Goal: Use online tool/utility: Utilize a website feature to perform a specific function

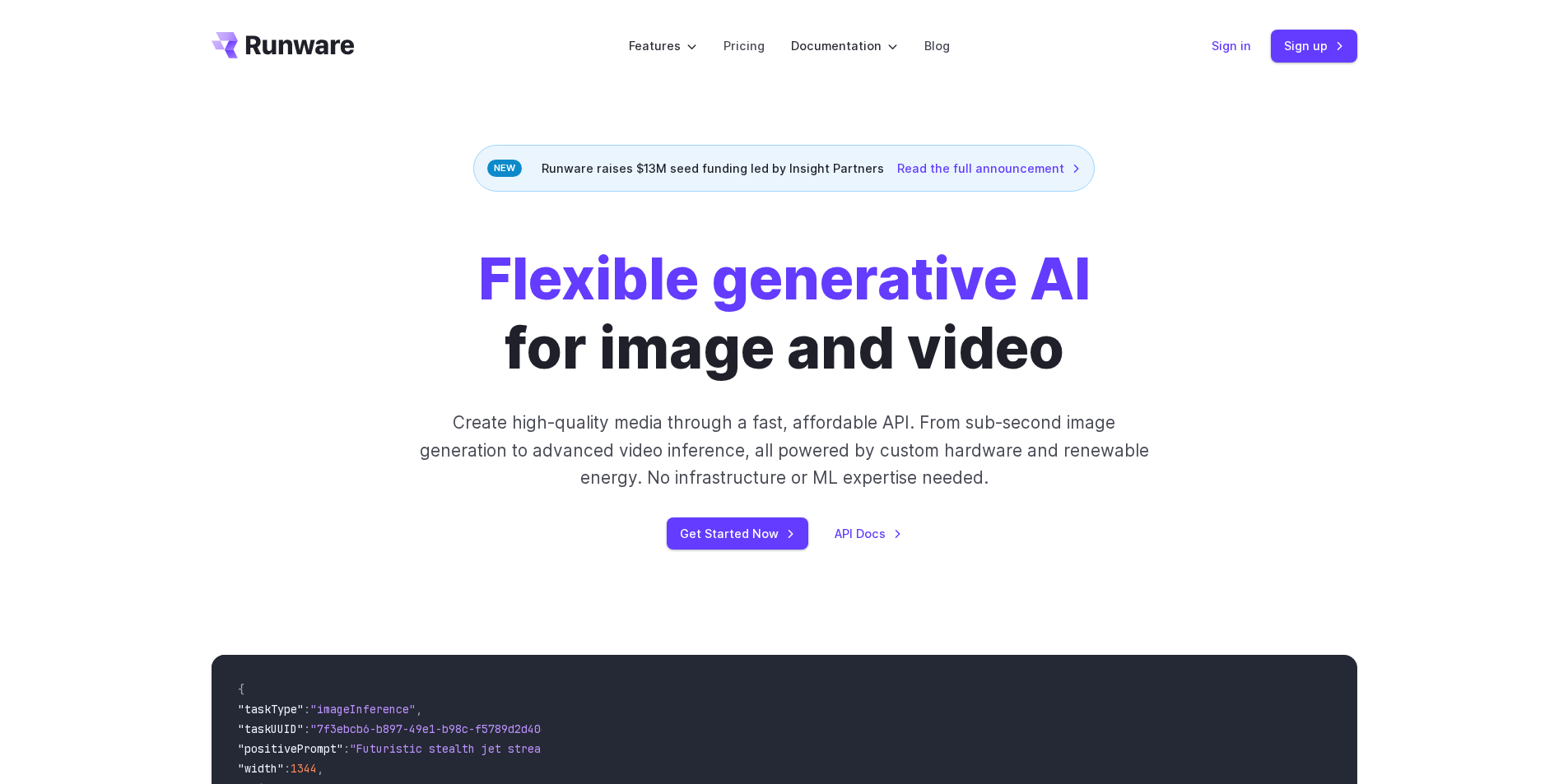
click at [1246, 49] on link "Sign in" at bounding box center [1232, 45] width 40 height 19
click at [1232, 45] on link "Sign in" at bounding box center [1232, 45] width 40 height 19
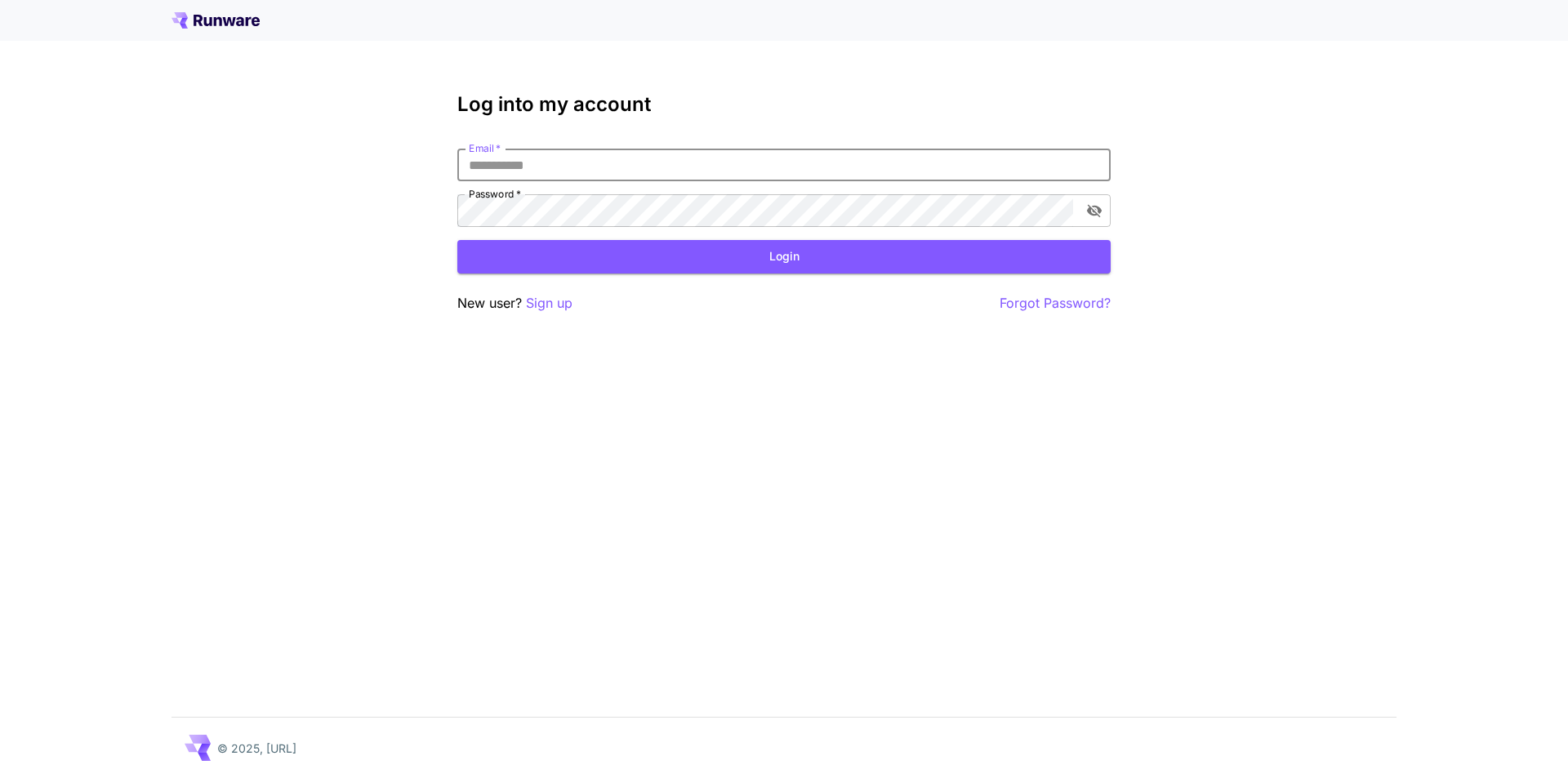
click at [542, 158] on input "Email   *" at bounding box center [784, 165] width 653 height 33
type input "****"
click button "Login" at bounding box center [784, 257] width 653 height 34
drag, startPoint x: 687, startPoint y: 170, endPoint x: 234, endPoint y: 186, distance: 453.3
click at [234, 186] on div "**********" at bounding box center [784, 389] width 1568 height 778
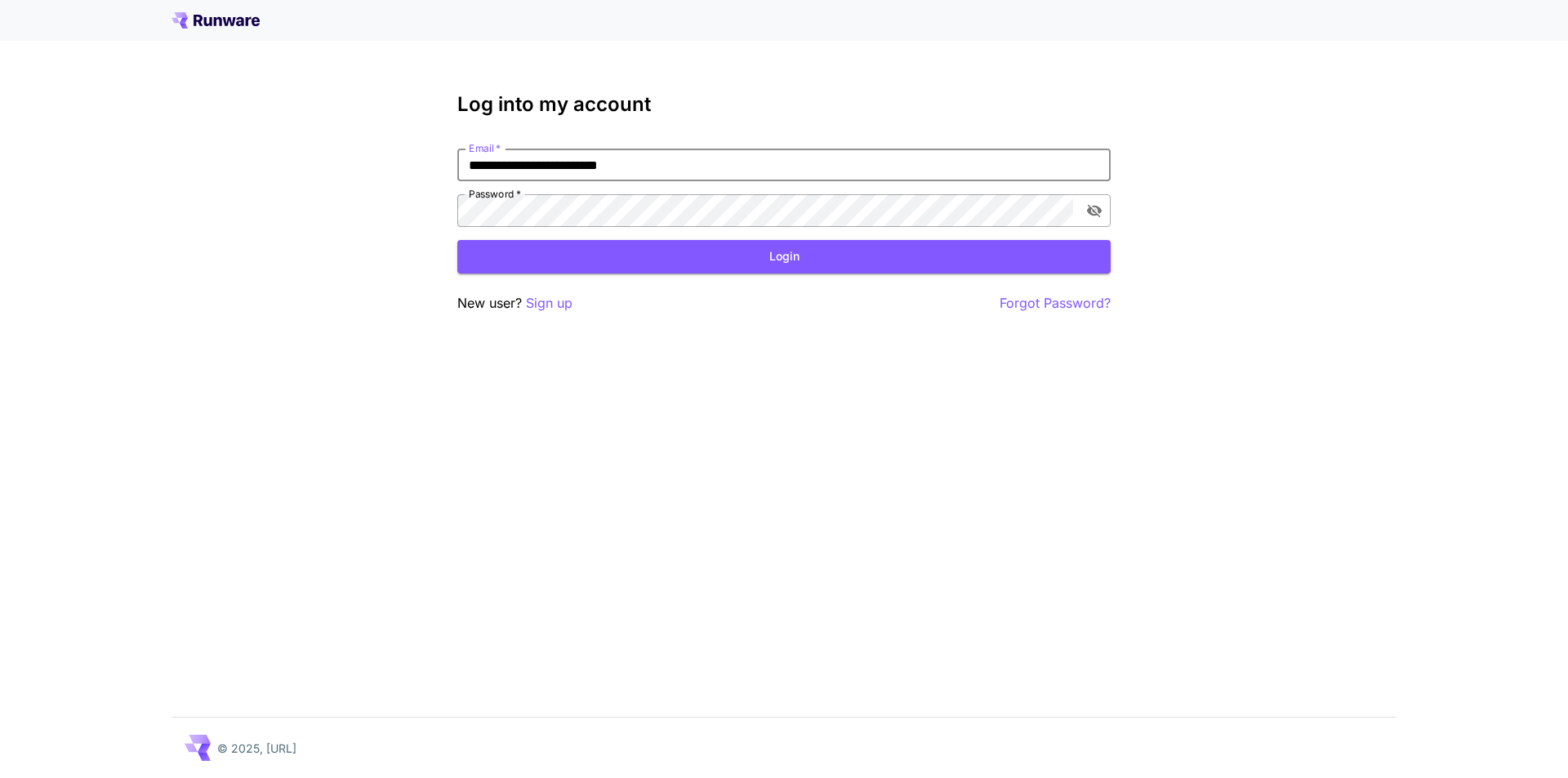
click at [1087, 224] on button "toggle password visibility" at bounding box center [1094, 210] width 29 height 29
click at [1088, 219] on button "toggle password visibility" at bounding box center [1094, 210] width 29 height 29
type input "**********"
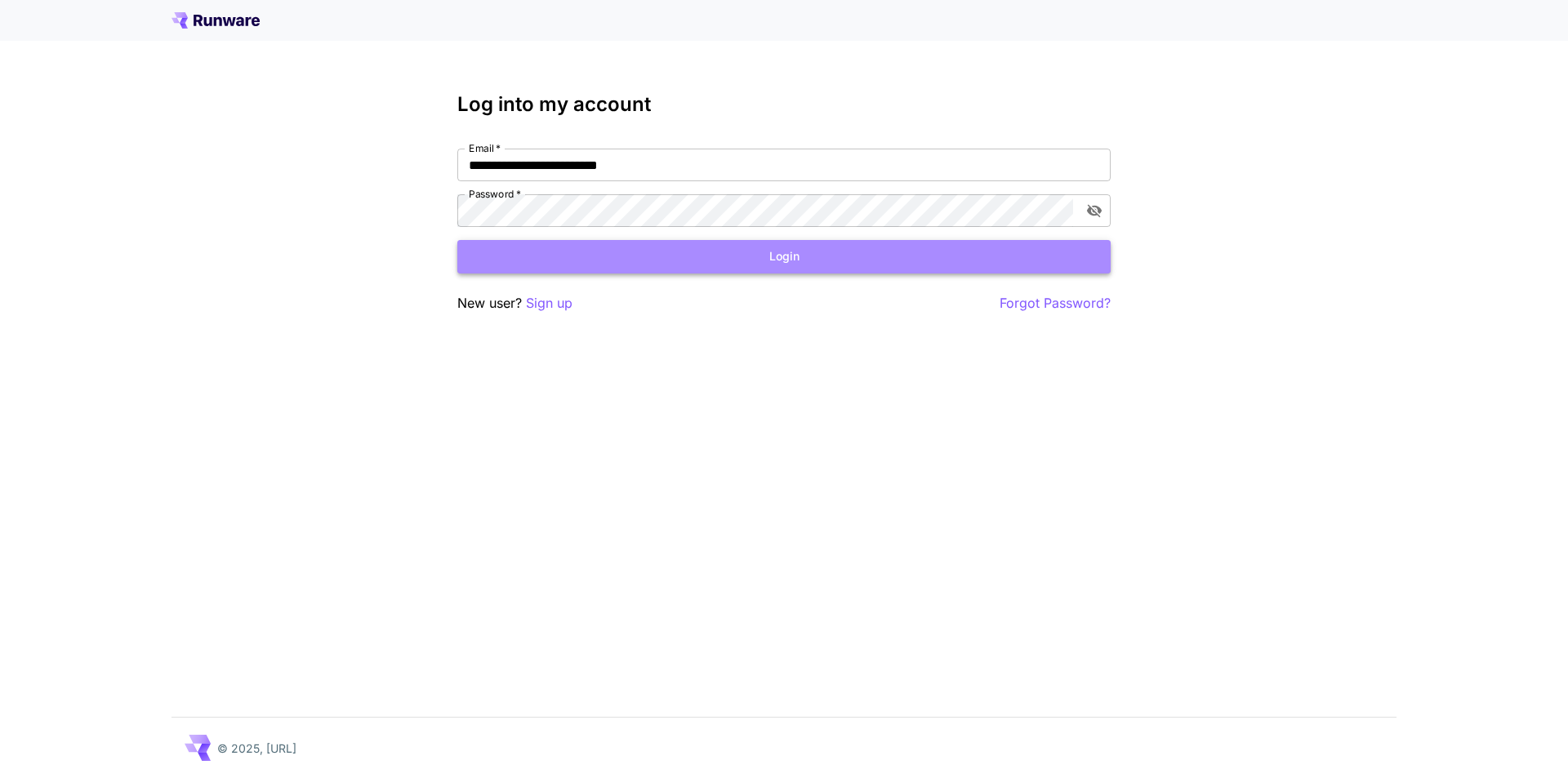
click at [841, 252] on button "Login" at bounding box center [784, 257] width 653 height 34
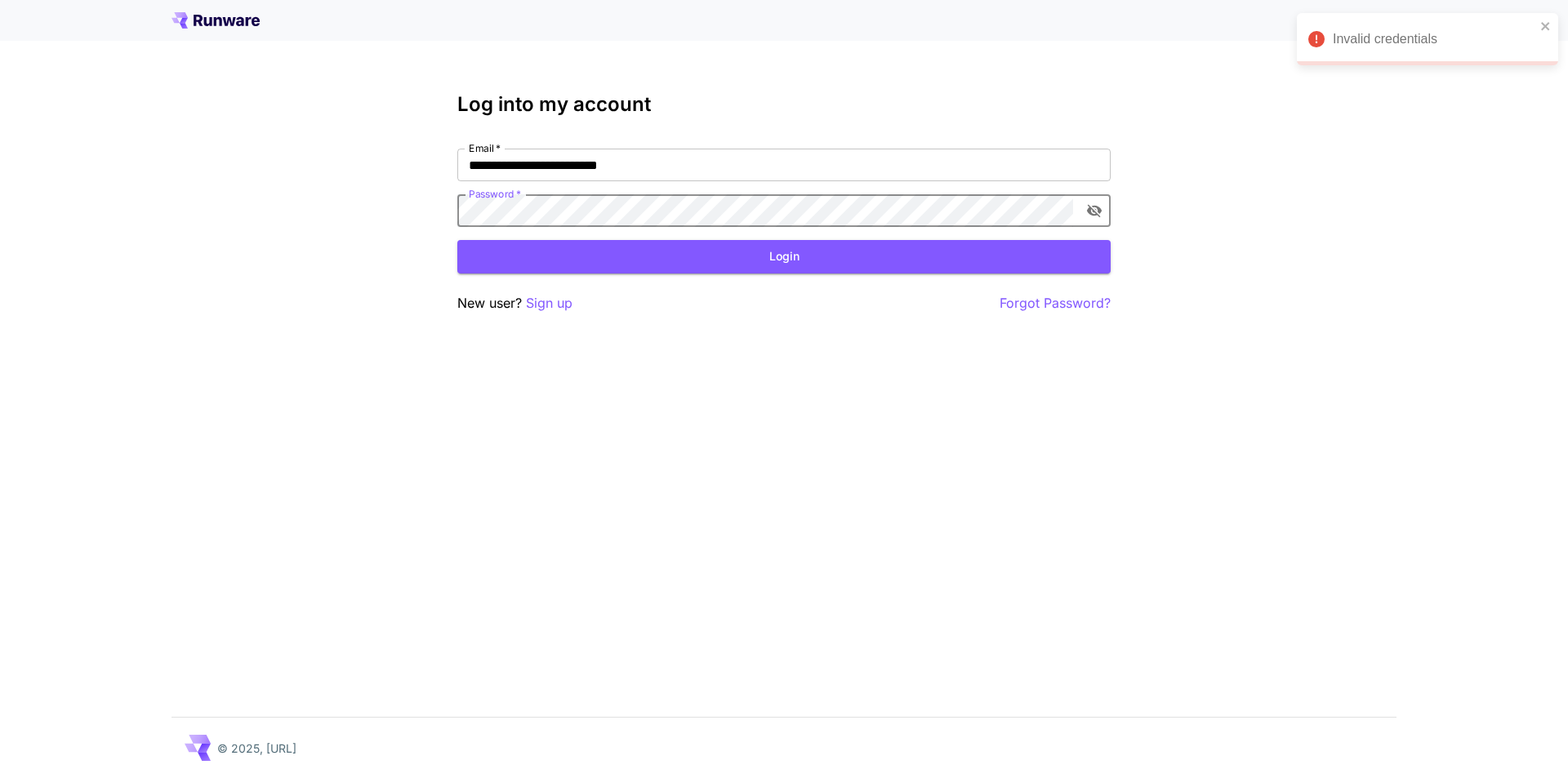
click at [1095, 209] on icon "toggle password visibility" at bounding box center [1095, 210] width 16 height 16
click at [1094, 202] on icon "toggle password visibility" at bounding box center [1095, 210] width 16 height 16
click at [1094, 205] on icon "toggle password visibility" at bounding box center [1095, 210] width 16 height 16
click at [83, 233] on div "**********" at bounding box center [784, 389] width 1568 height 778
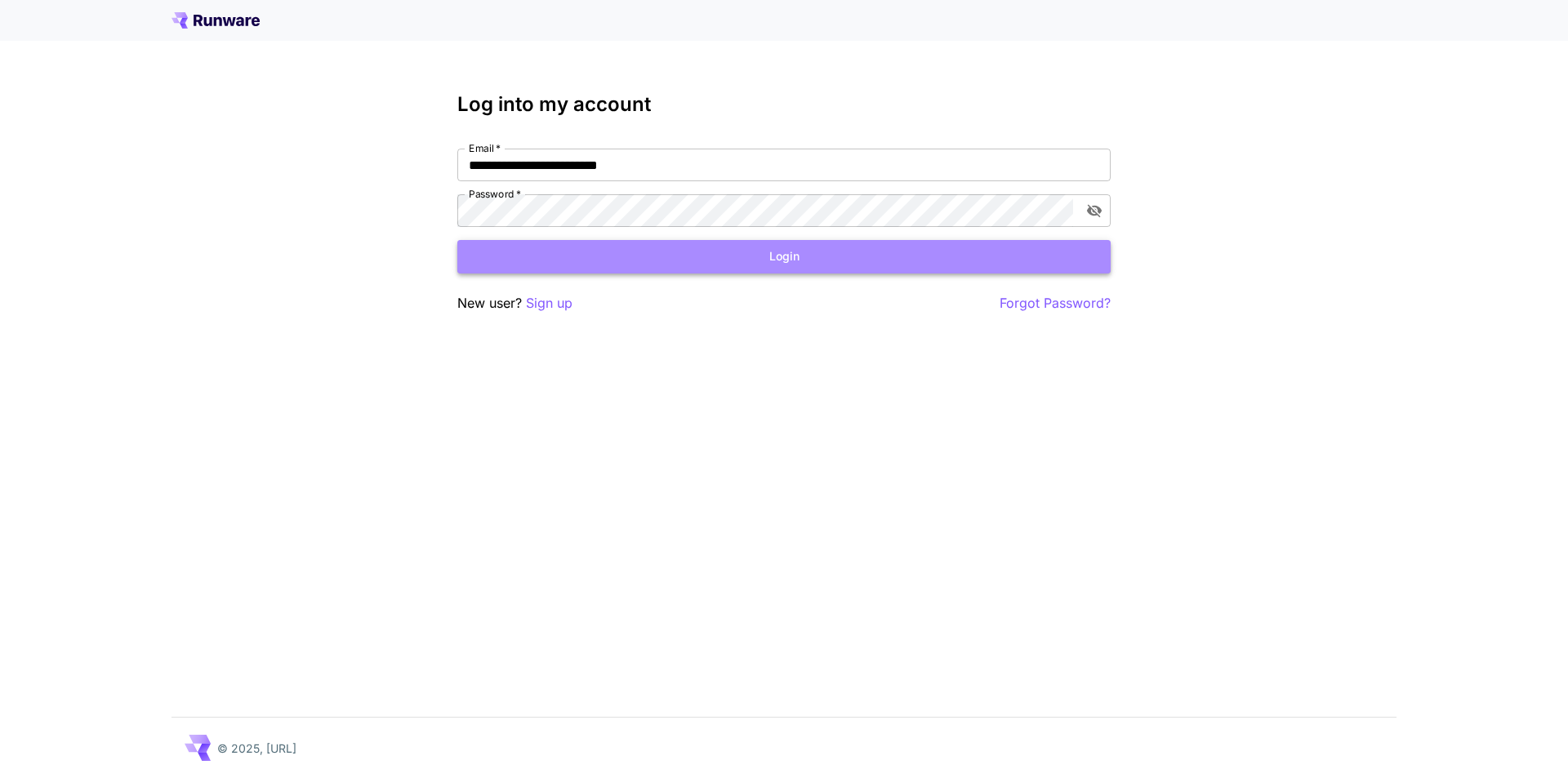
click at [586, 257] on button "Login" at bounding box center [784, 257] width 653 height 34
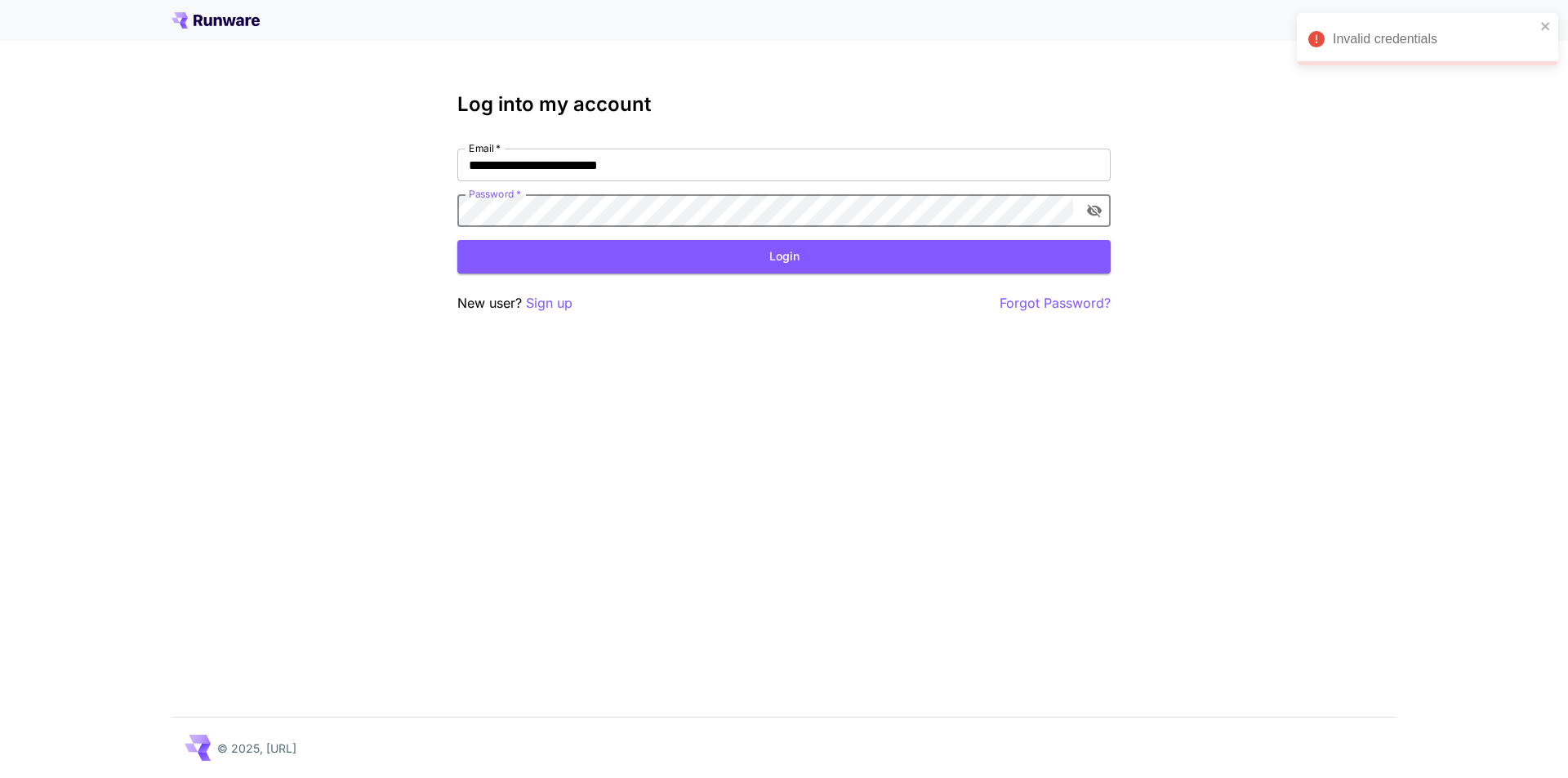
click at [174, 192] on div "**********" at bounding box center [784, 389] width 1568 height 778
click button "Login" at bounding box center [784, 257] width 653 height 34
click at [678, 244] on button "Login" at bounding box center [784, 257] width 653 height 34
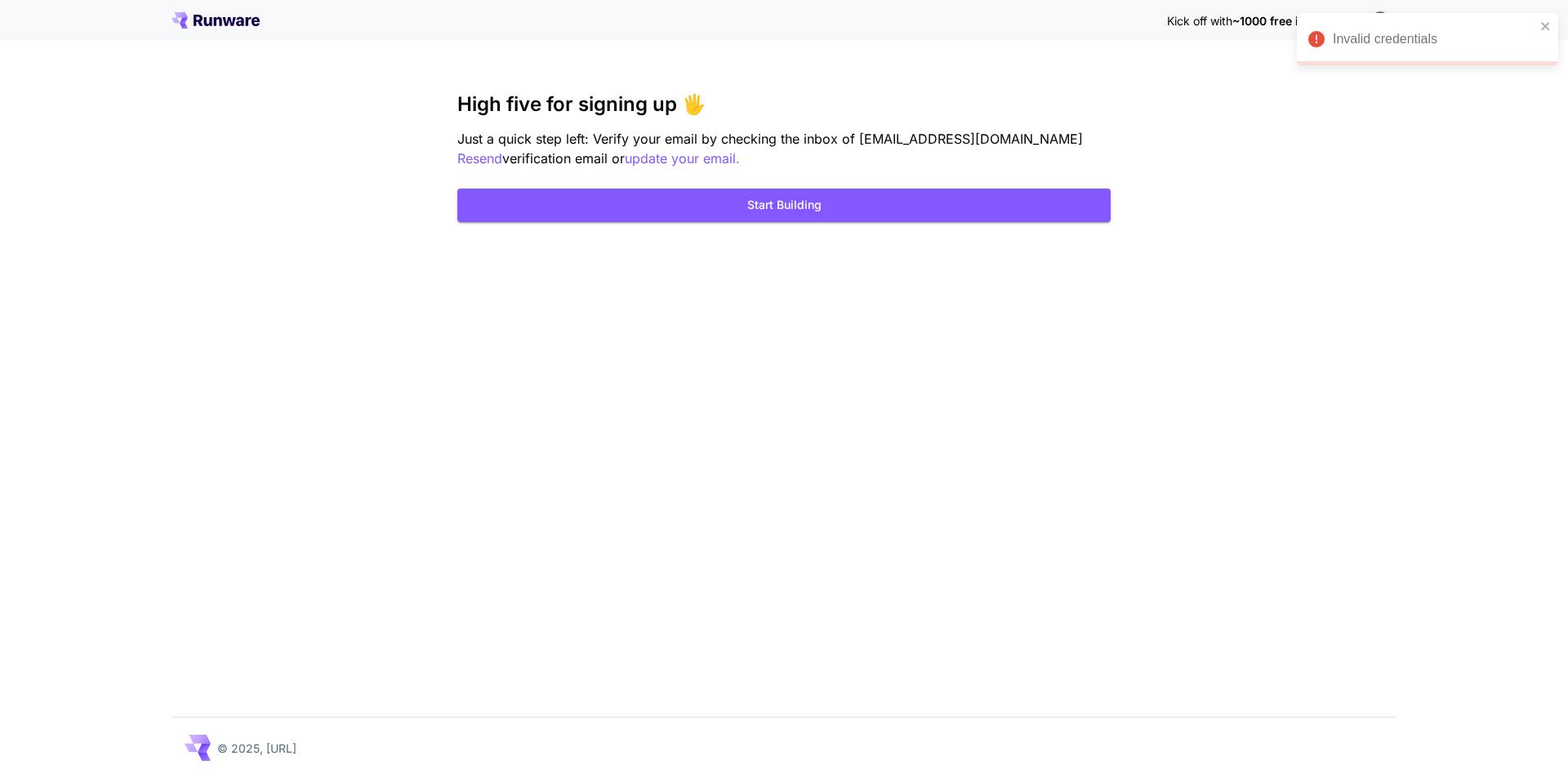
click at [1554, 31] on div "Invalid credentials" at bounding box center [1427, 39] width 261 height 53
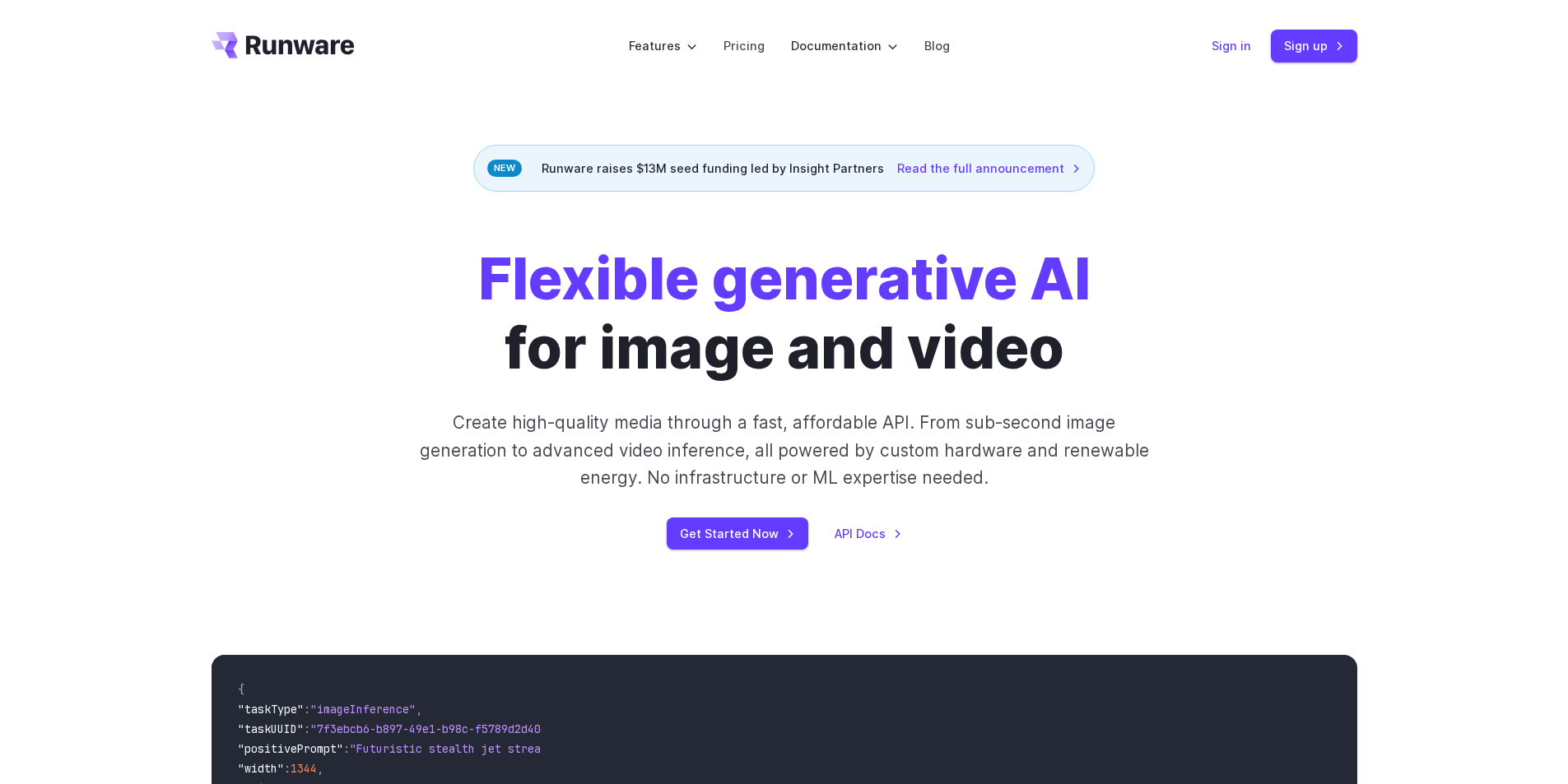
click at [1233, 40] on link "Sign in" at bounding box center [1232, 45] width 40 height 19
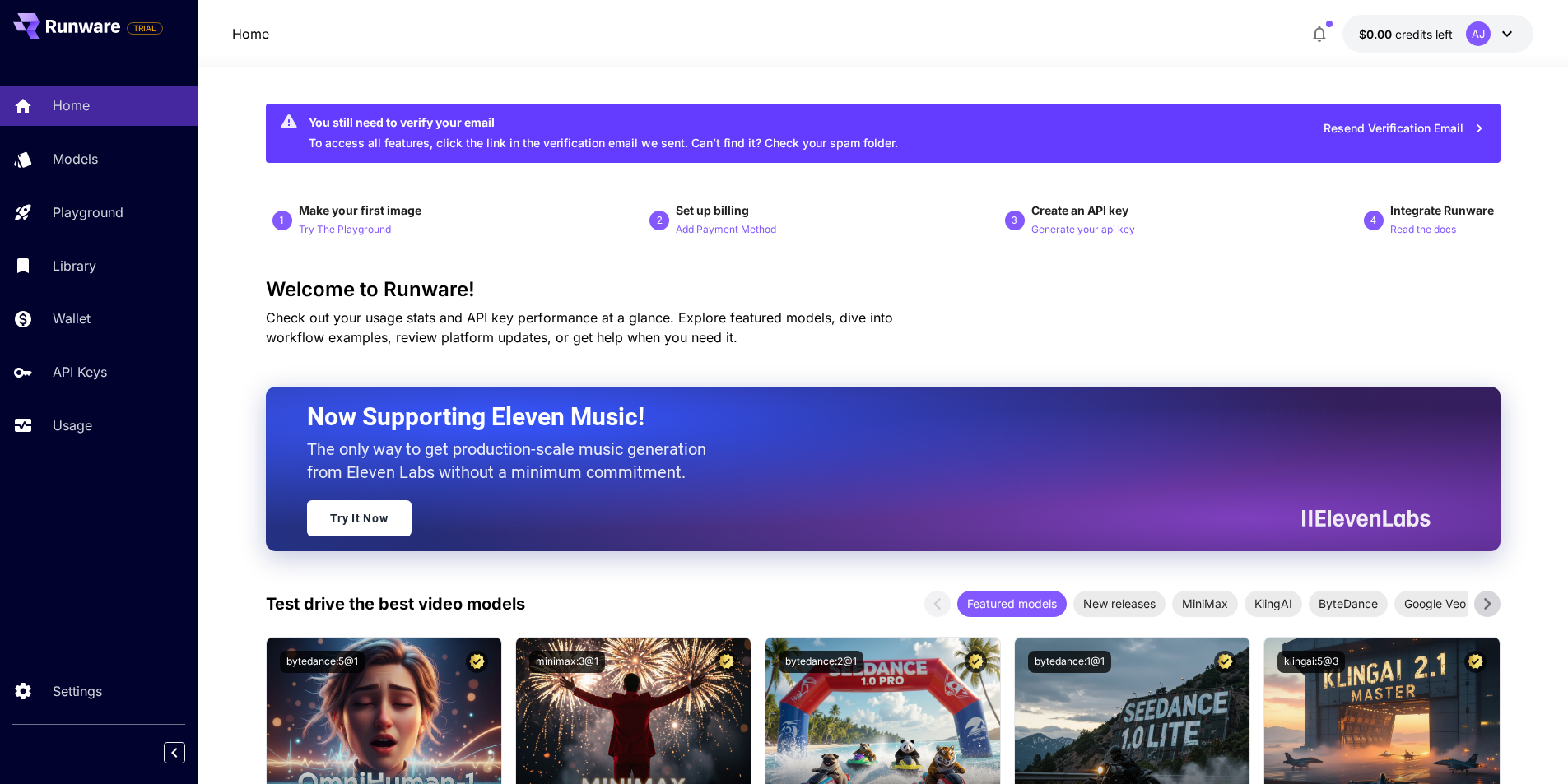
click at [1560, 44] on div "Home $0.00 credits left AJ" at bounding box center [882, 33] width 1370 height 67
click at [1486, 39] on div "AJ" at bounding box center [1478, 33] width 24 height 24
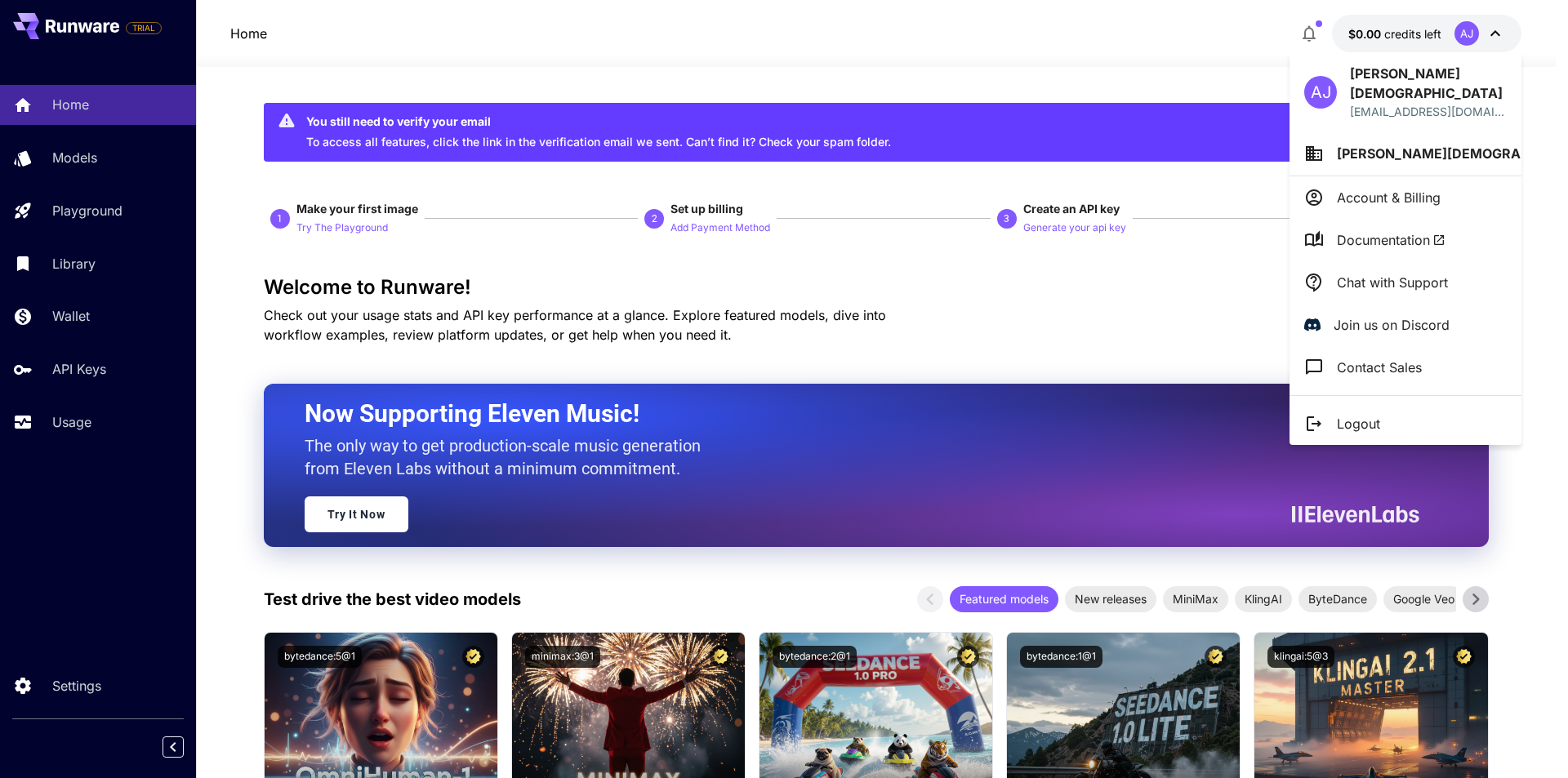
click at [1379, 414] on p "Logout" at bounding box center [1359, 424] width 44 height 20
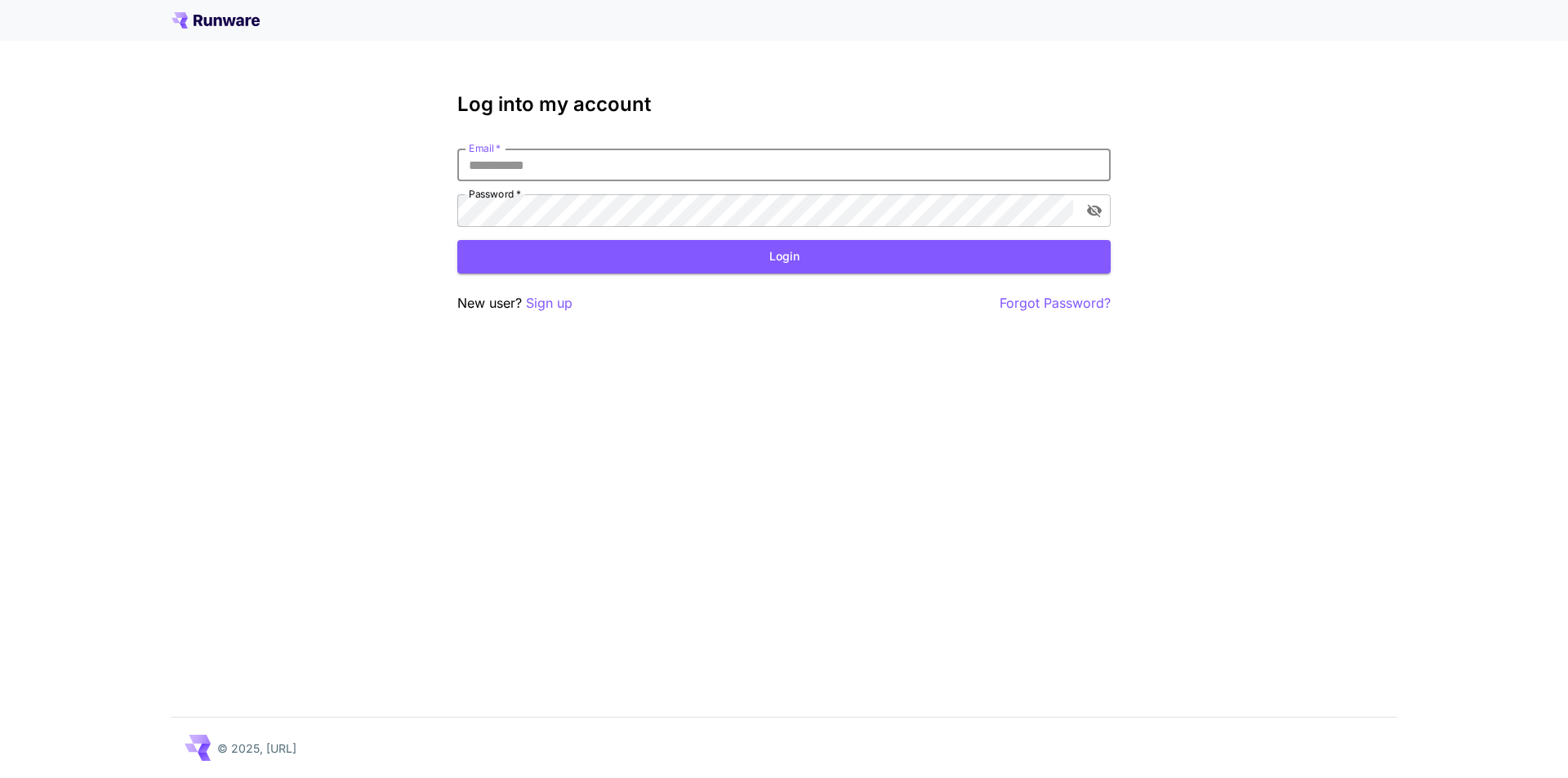
click at [549, 160] on input "Email   *" at bounding box center [784, 165] width 653 height 33
type input "**********"
click button "Login" at bounding box center [784, 257] width 653 height 34
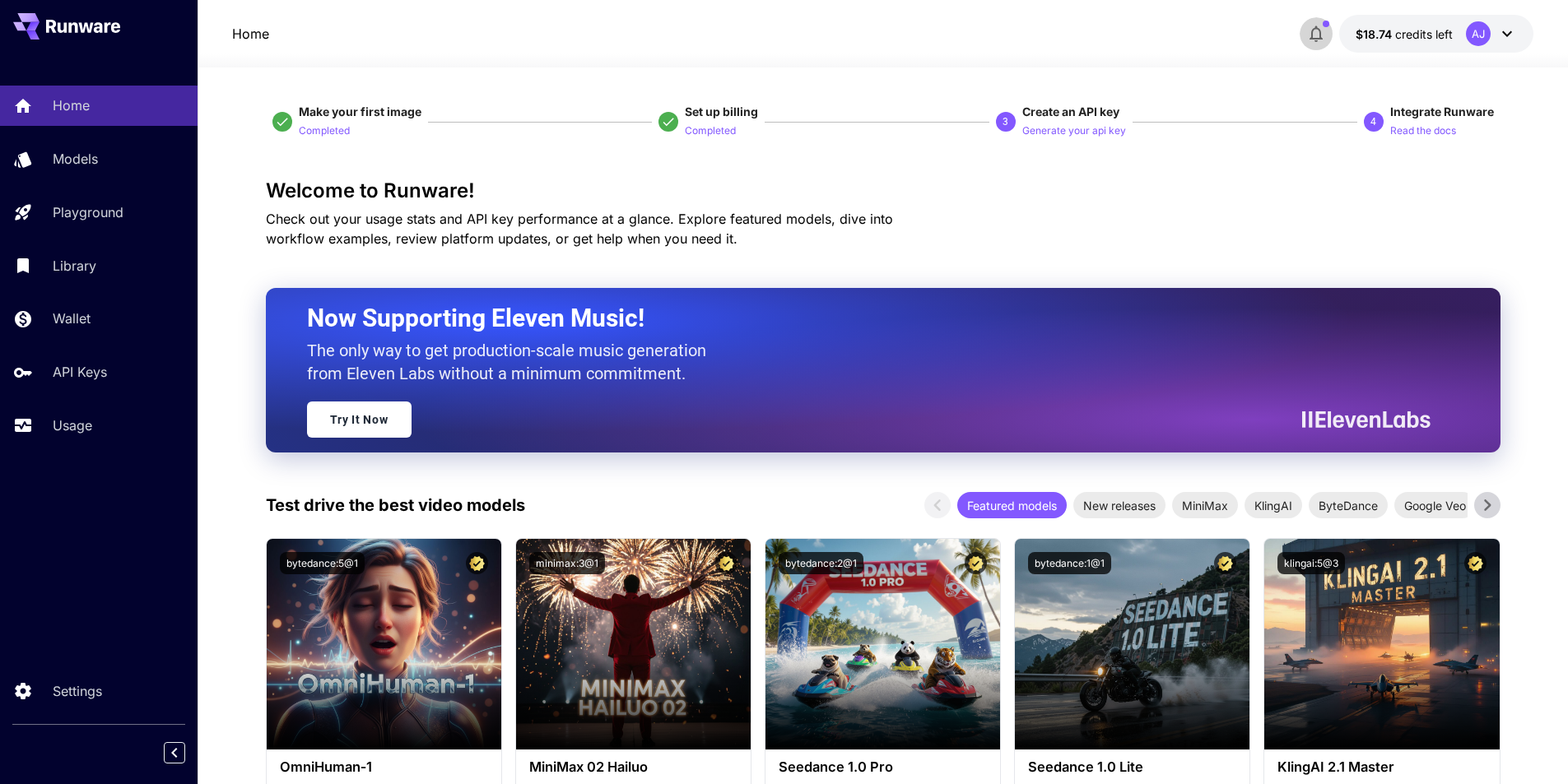
click at [1324, 36] on icon "button" at bounding box center [1316, 34] width 20 height 20
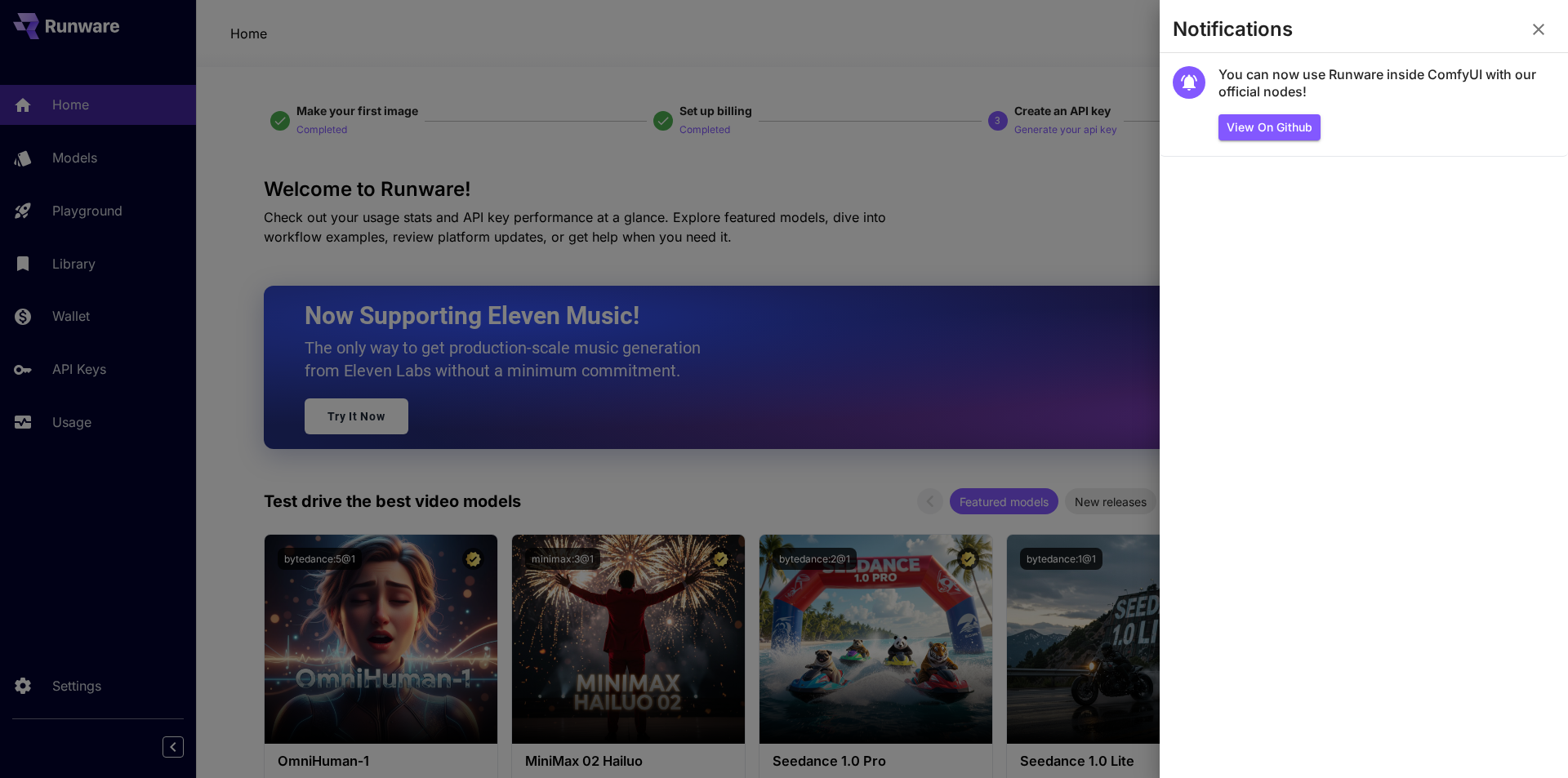
click at [1534, 24] on icon "button" at bounding box center [1539, 29] width 12 height 12
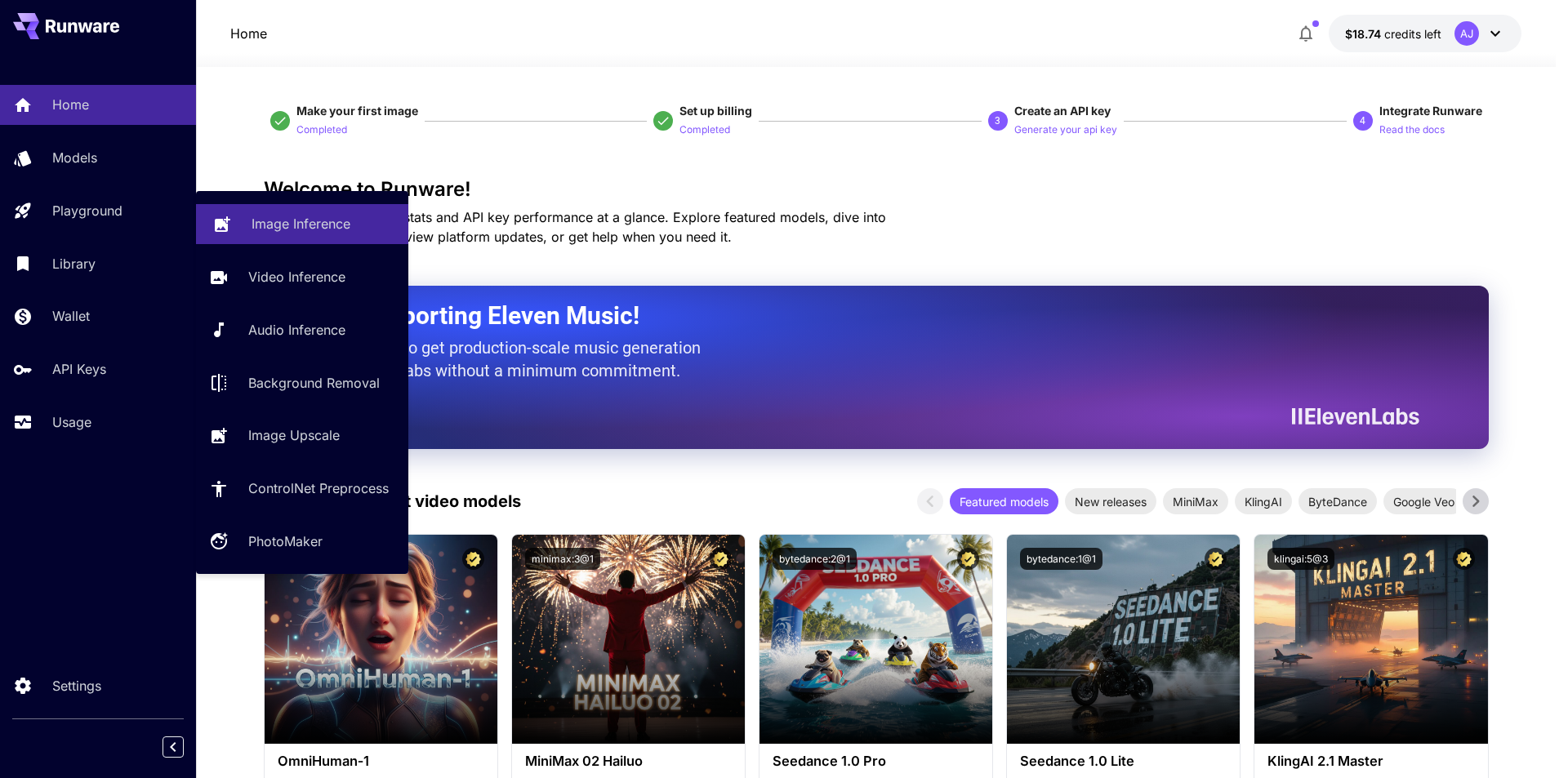
click at [284, 231] on p "Image Inference" at bounding box center [300, 224] width 99 height 20
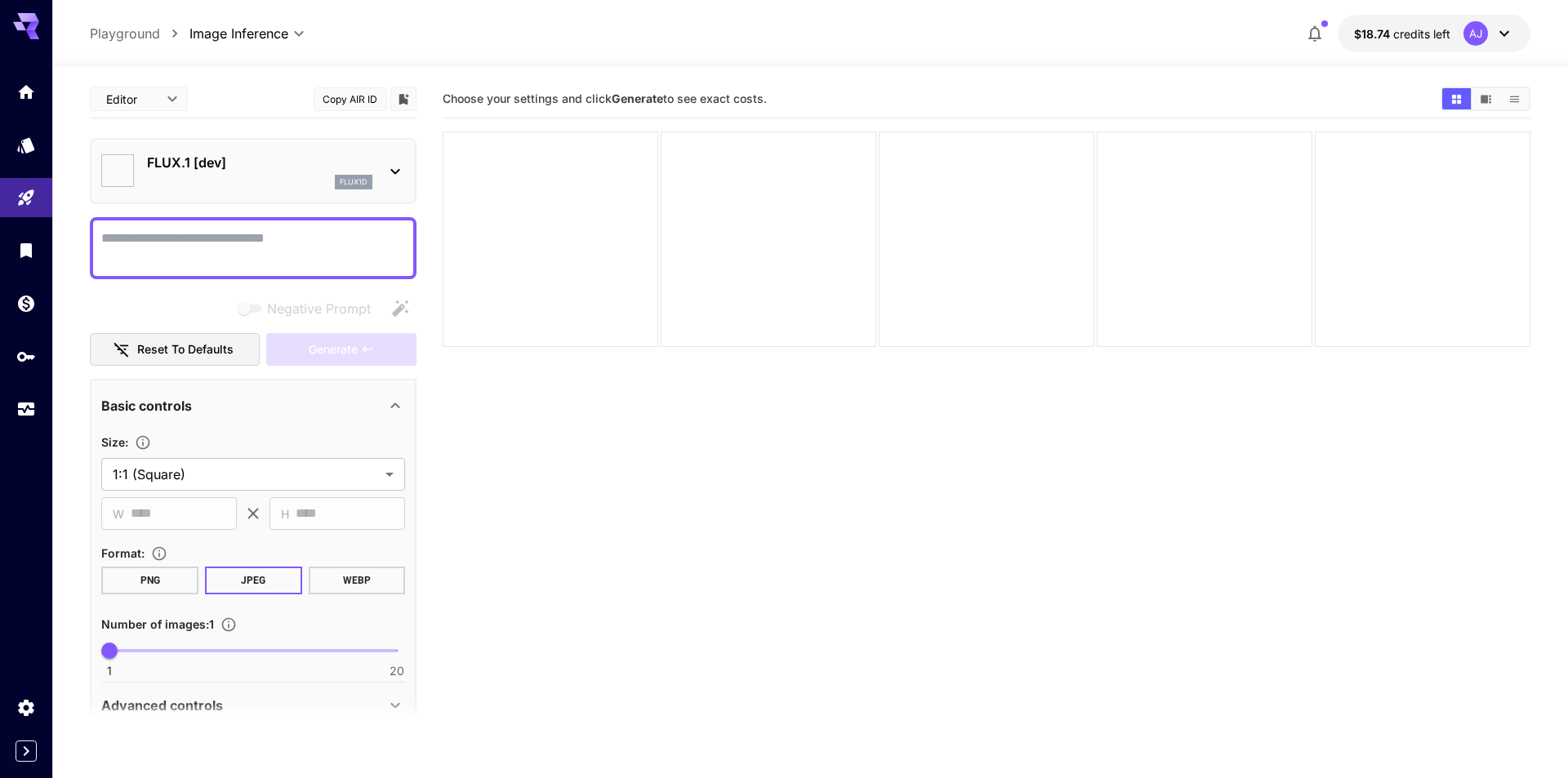
type input "**********"
click at [276, 158] on p "FLUX.1 [dev]" at bounding box center [259, 162] width 226 height 20
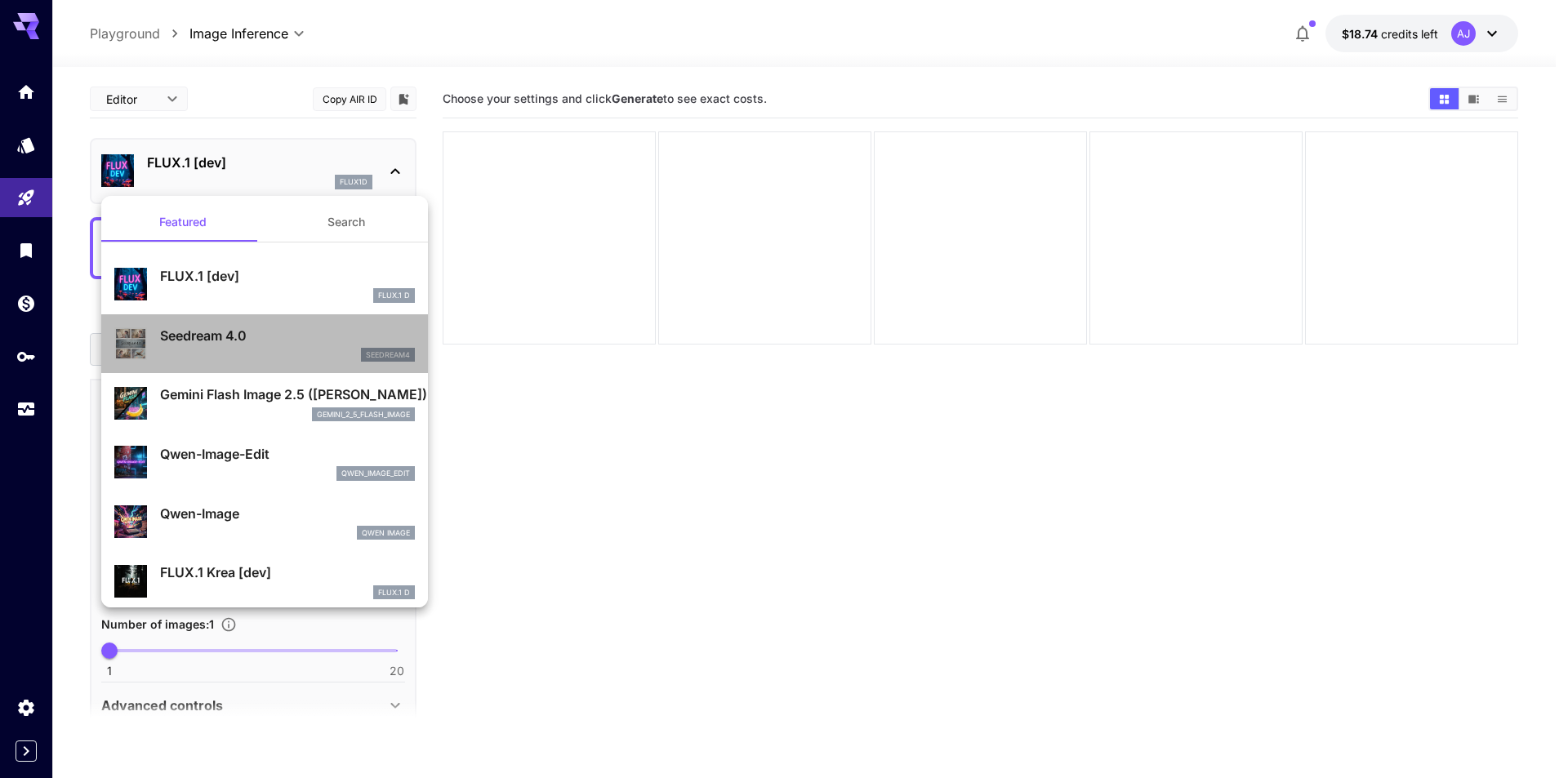
click at [304, 348] on div "seedream4" at bounding box center [288, 355] width 255 height 14
type input "**********"
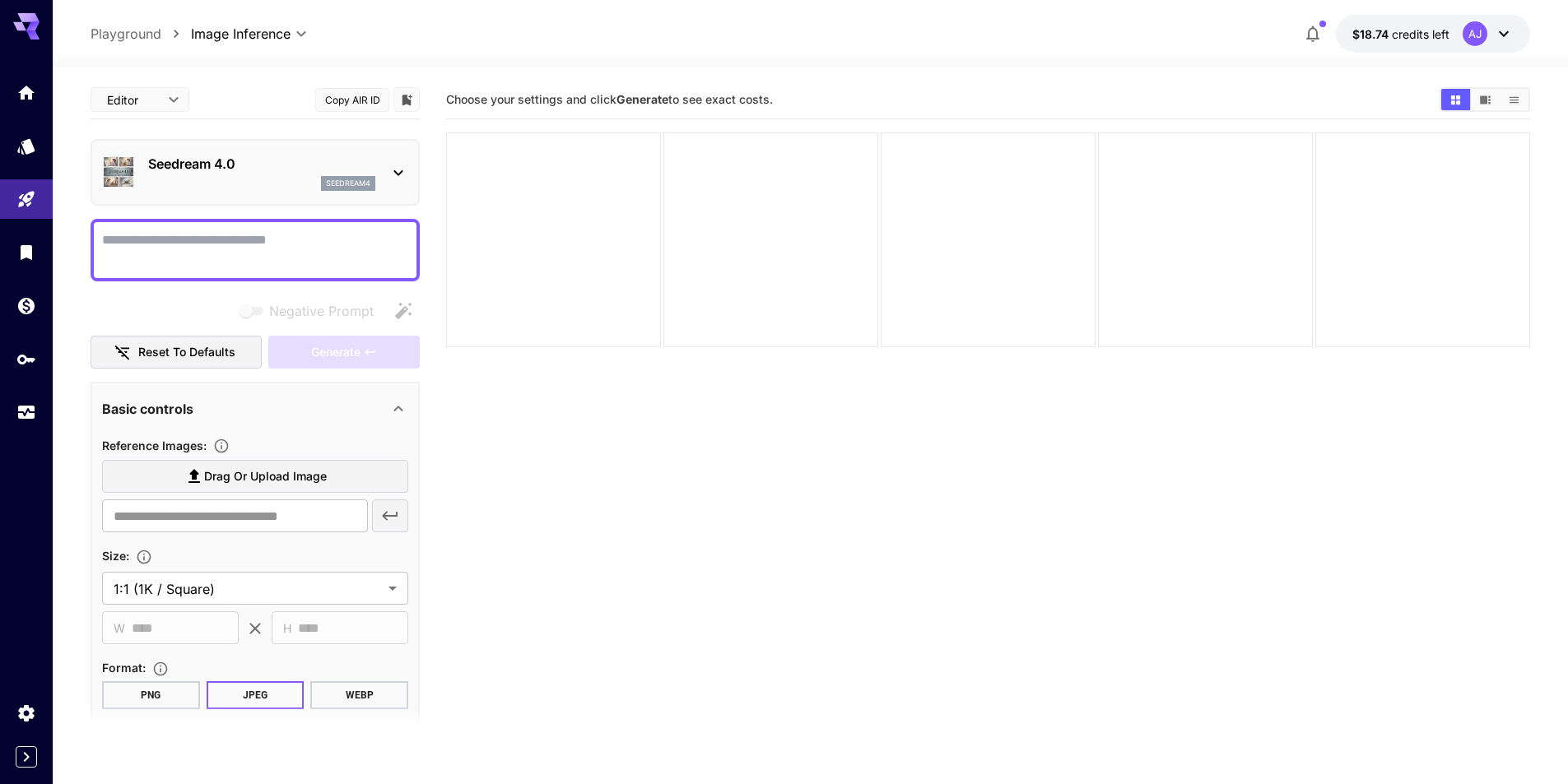
click at [337, 260] on textarea "Negative Prompt" at bounding box center [255, 251] width 306 height 40
paste textarea "**********"
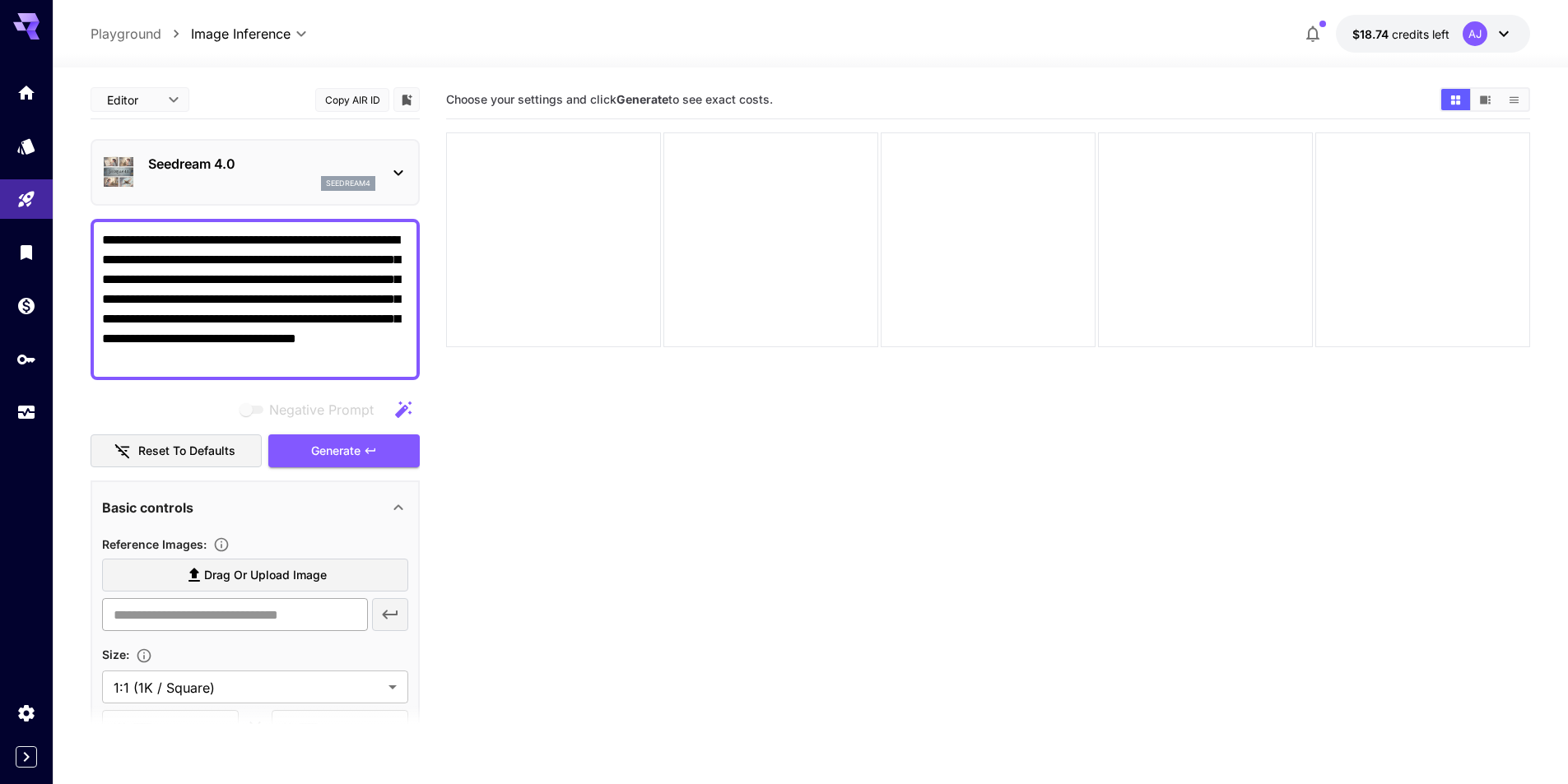
scroll to position [83, 0]
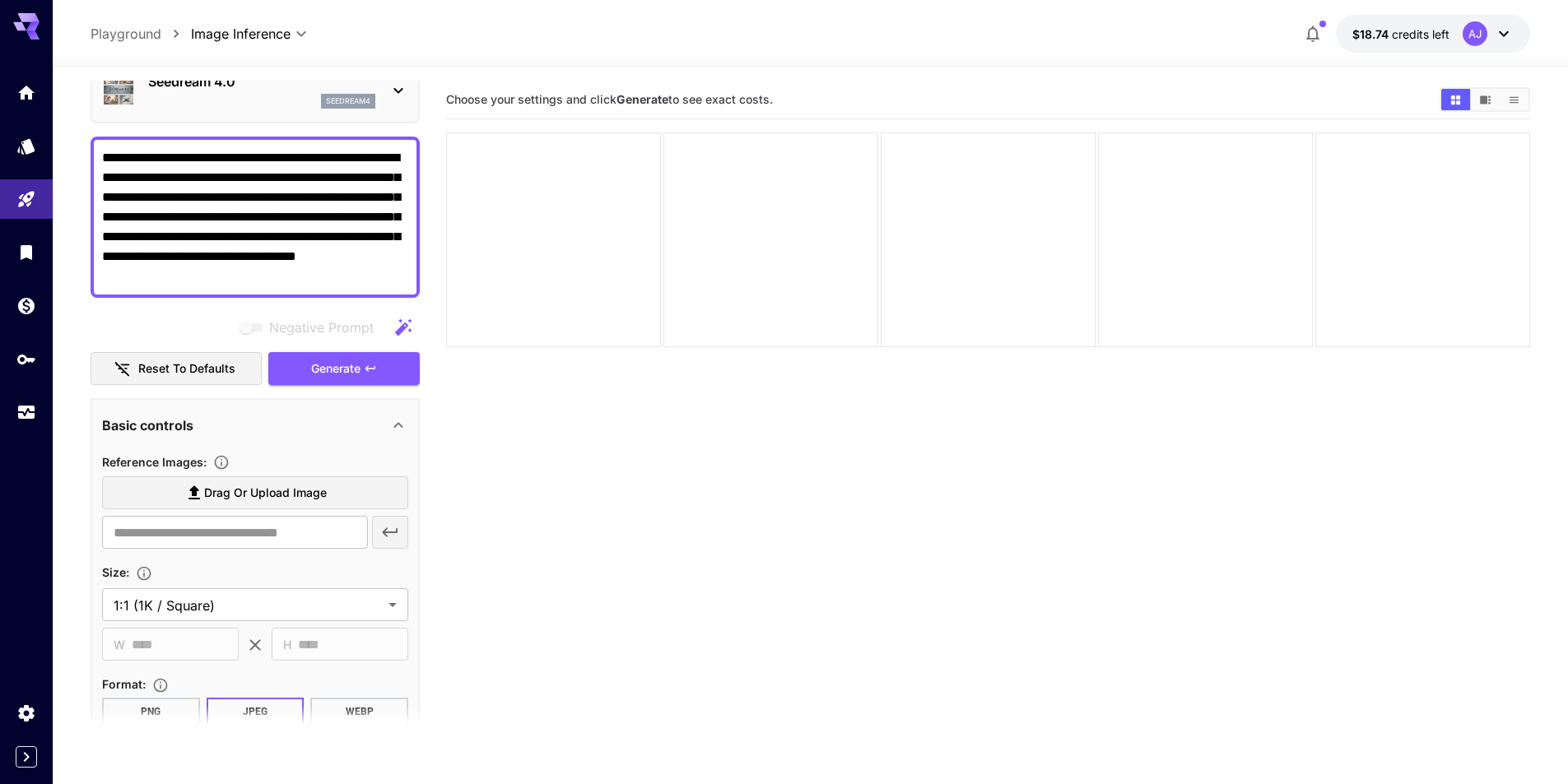
type textarea "**********"
click at [266, 487] on span "Drag or upload image" at bounding box center [265, 493] width 123 height 21
click at [0, 0] on input "Drag or upload image" at bounding box center [0, 0] width 0 height 0
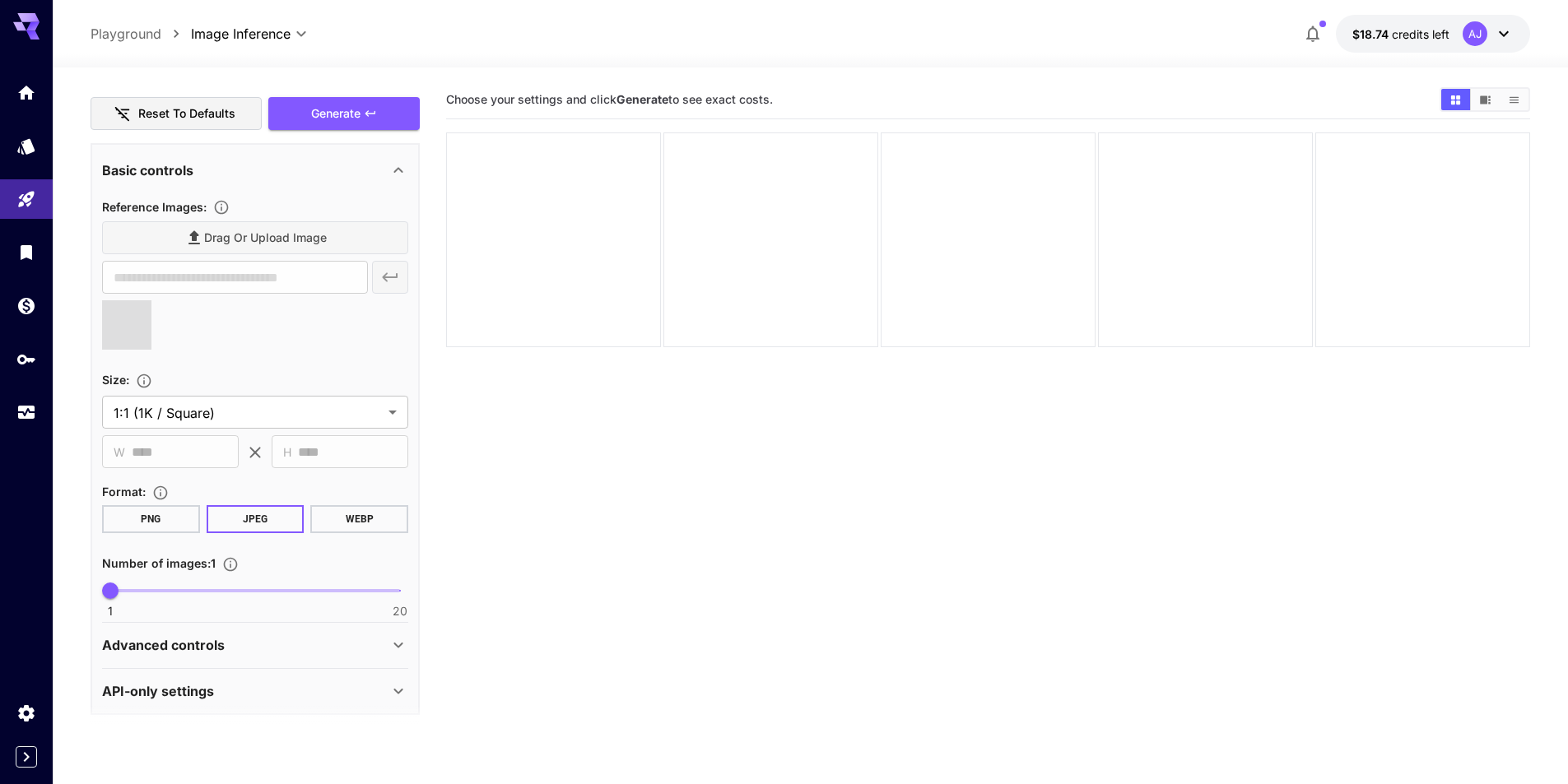
scroll to position [347, 0]
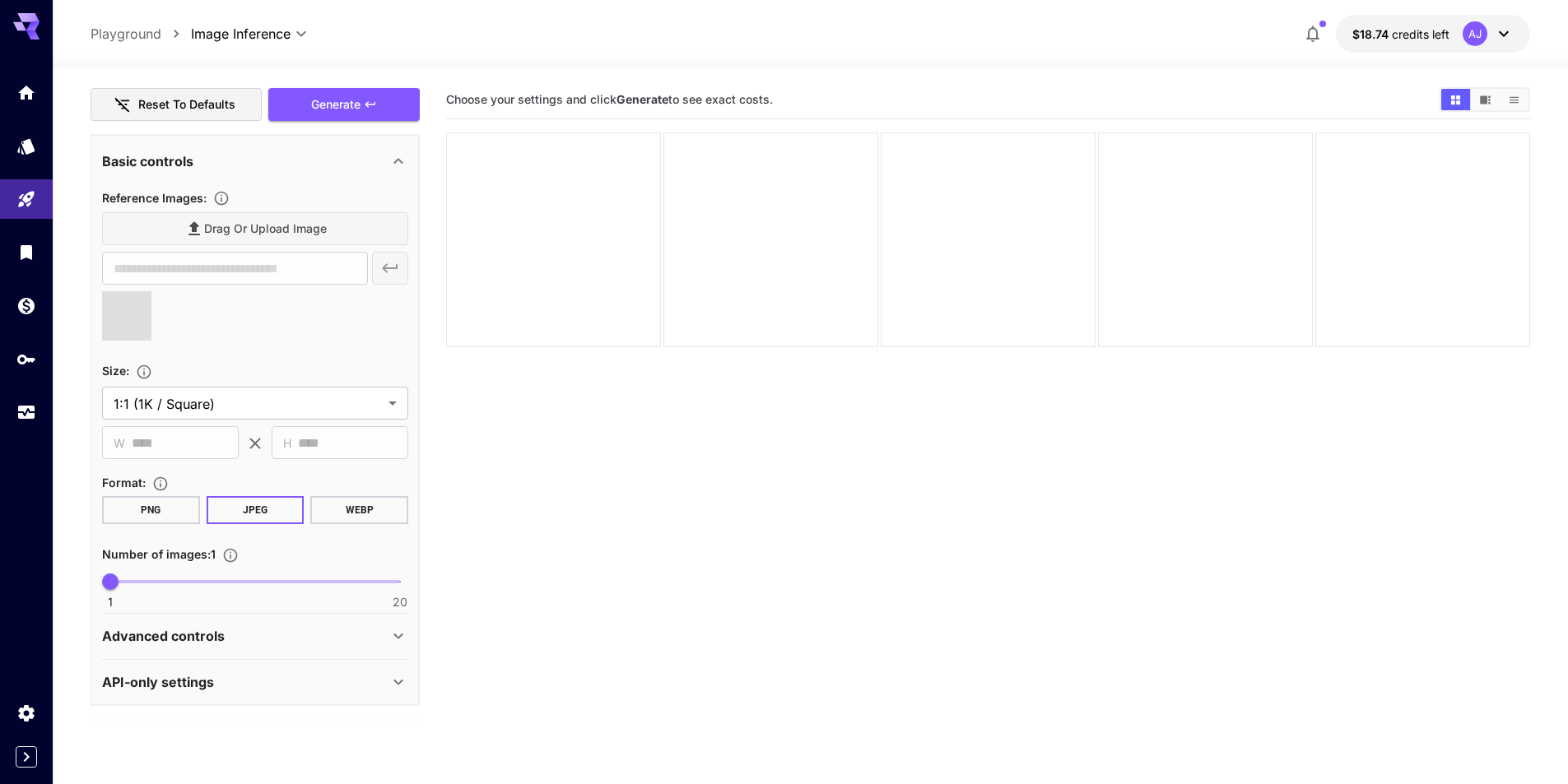
type input "**********"
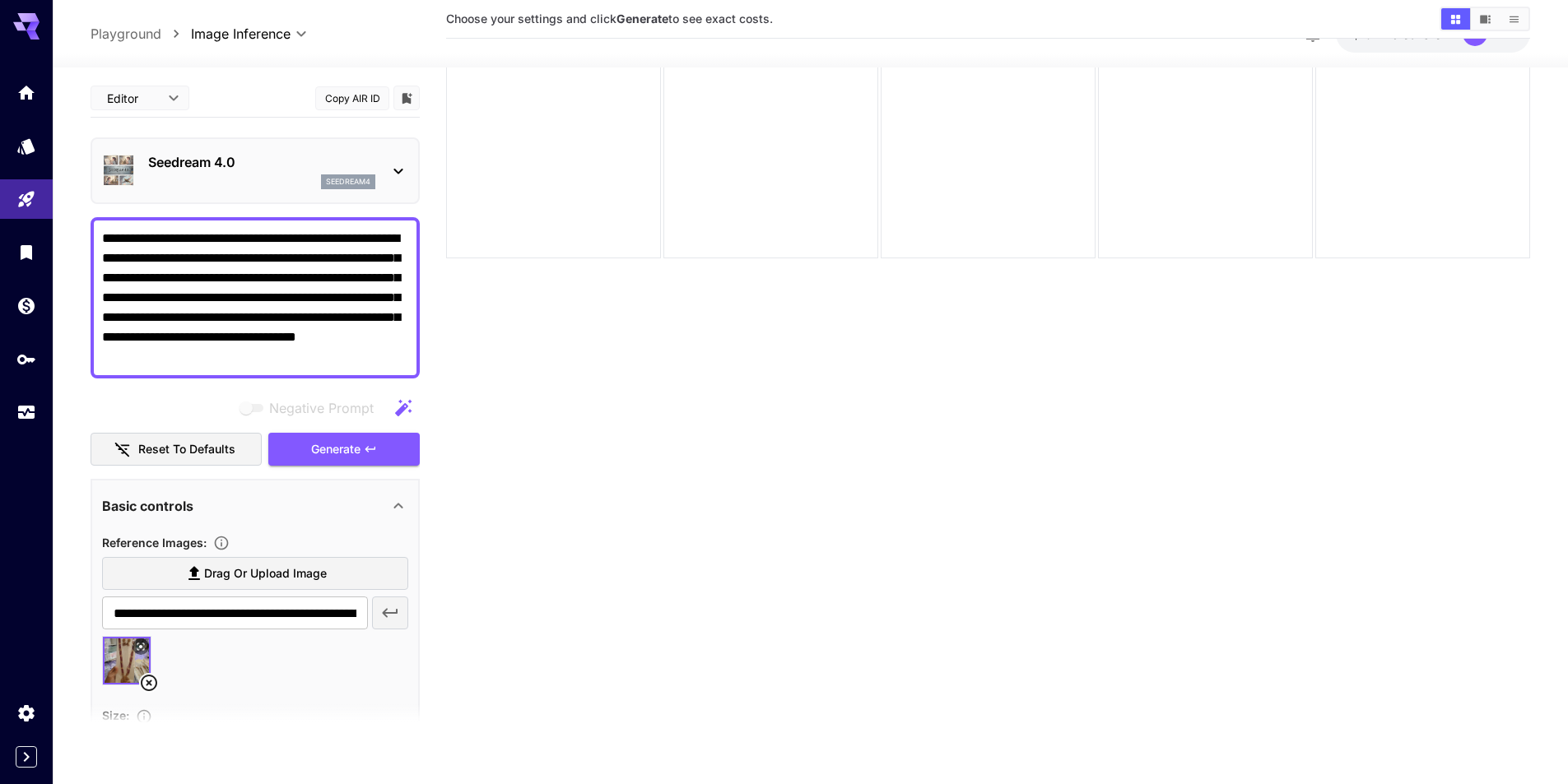
scroll to position [48, 0]
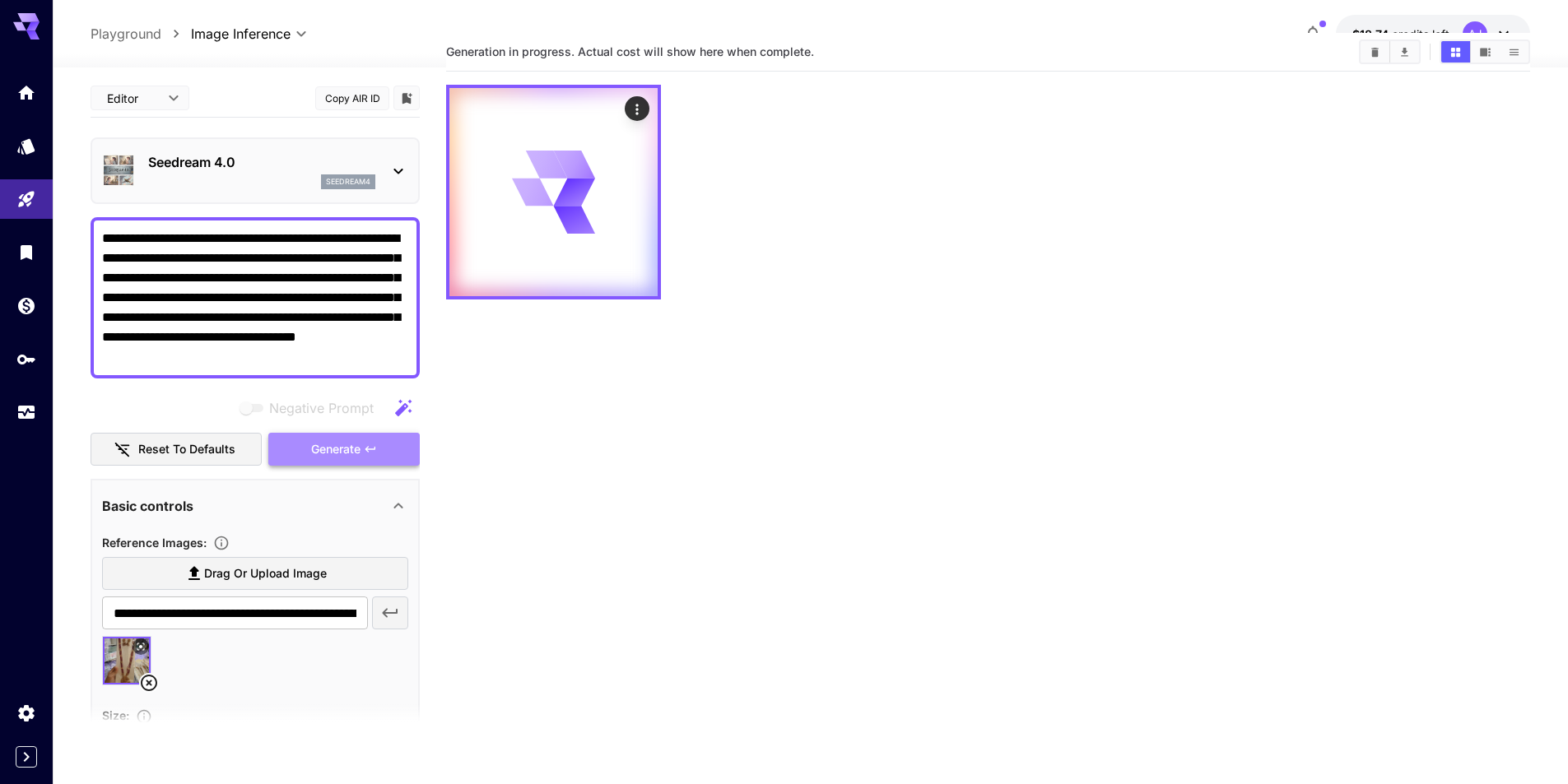
click at [349, 451] on span "Generate" at bounding box center [335, 449] width 49 height 21
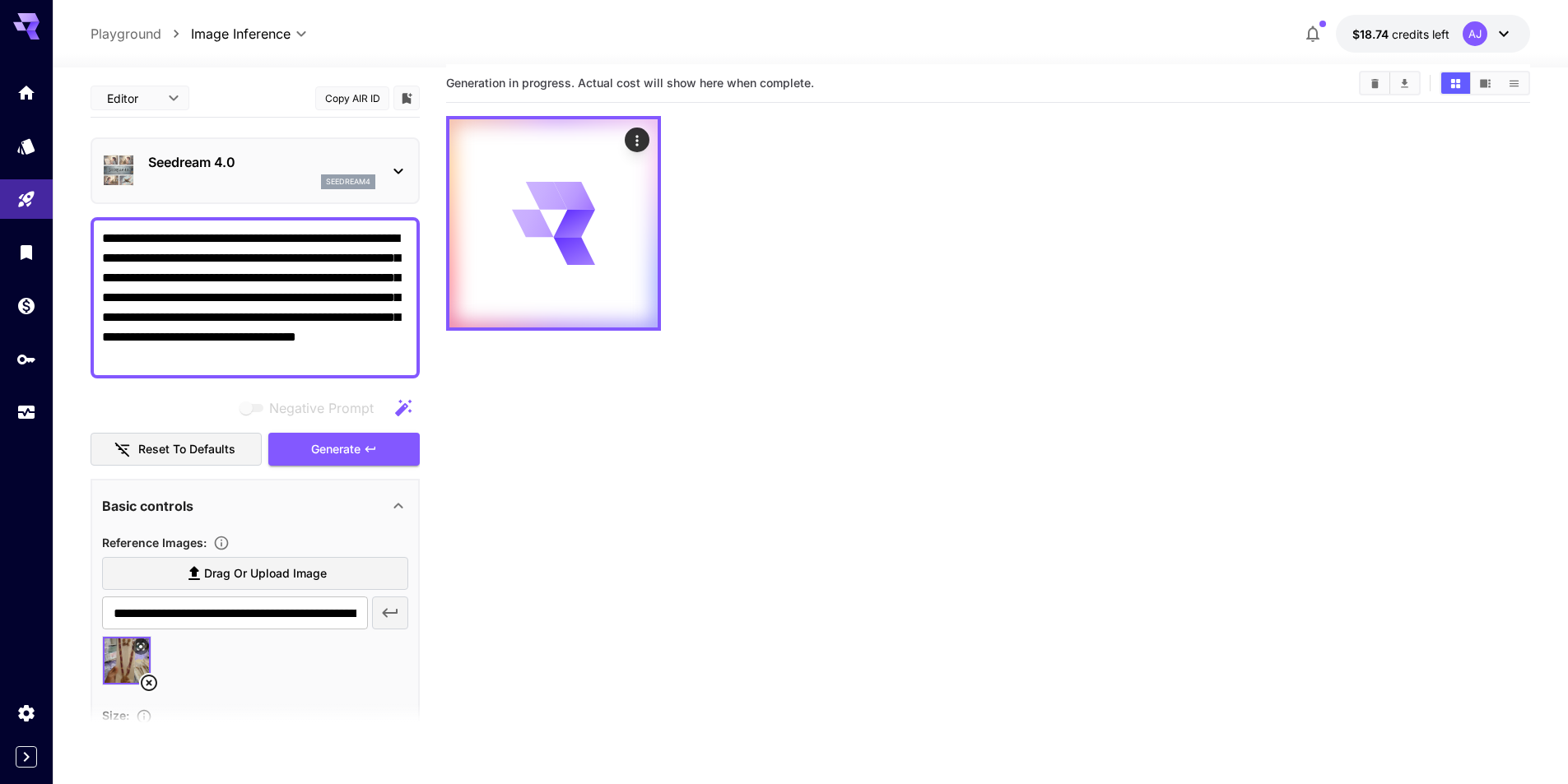
scroll to position [0, 0]
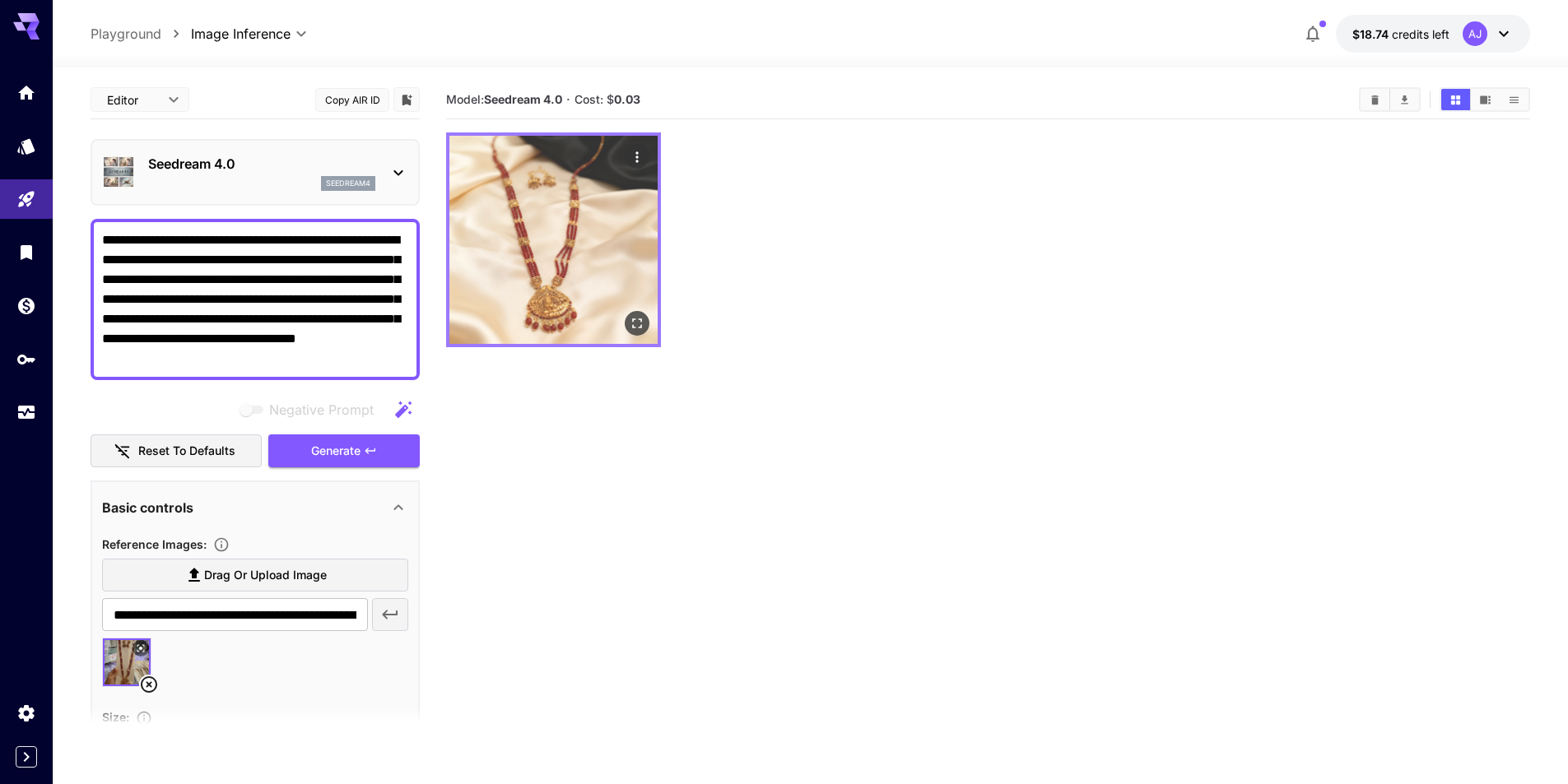
click at [639, 326] on icon "Open in fullscreen" at bounding box center [637, 323] width 16 height 16
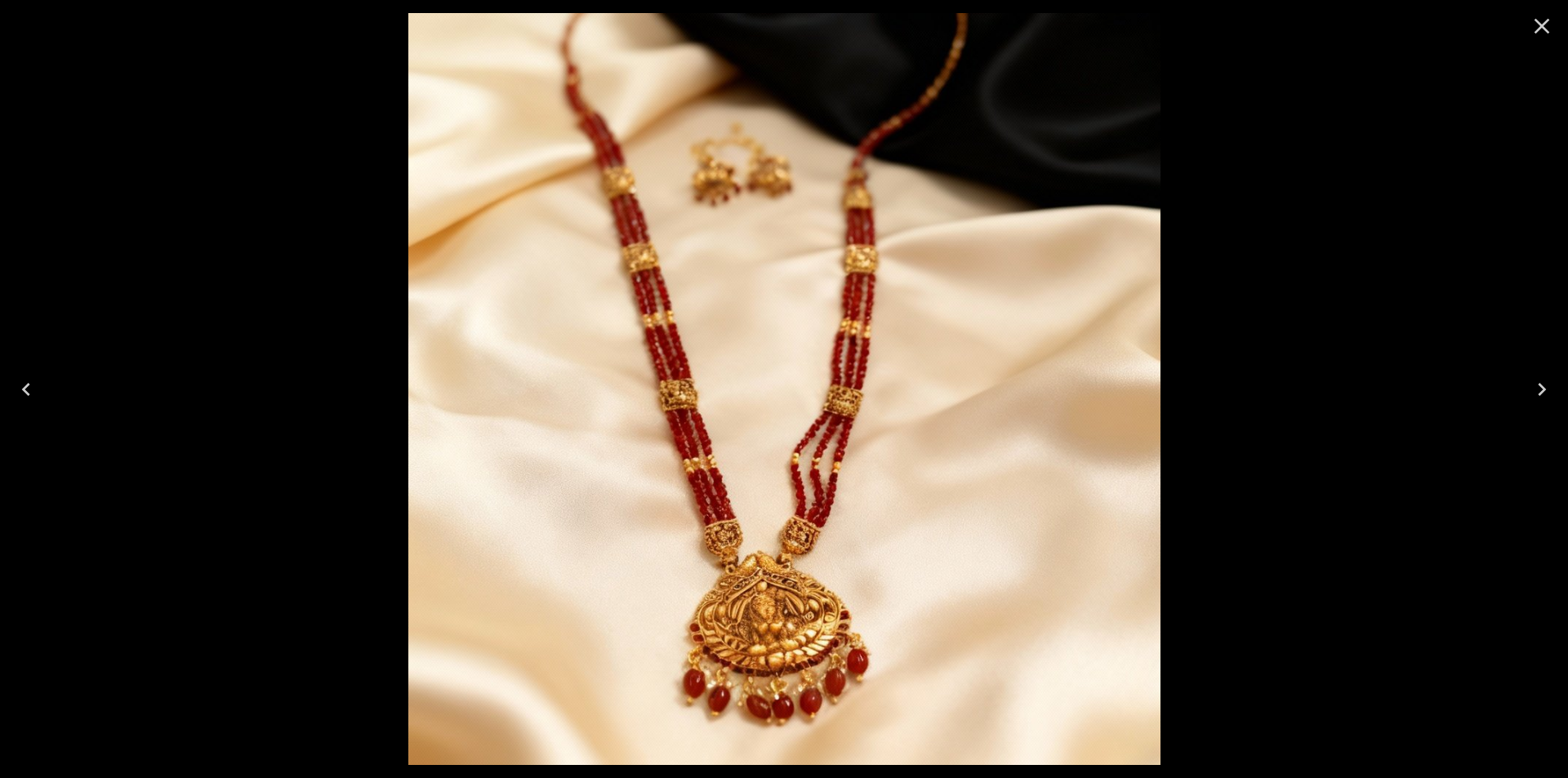
click at [1310, 590] on div at bounding box center [784, 389] width 1568 height 778
click at [1362, 240] on div at bounding box center [784, 389] width 1568 height 778
click at [1535, 28] on icon "Close" at bounding box center [1541, 26] width 26 height 26
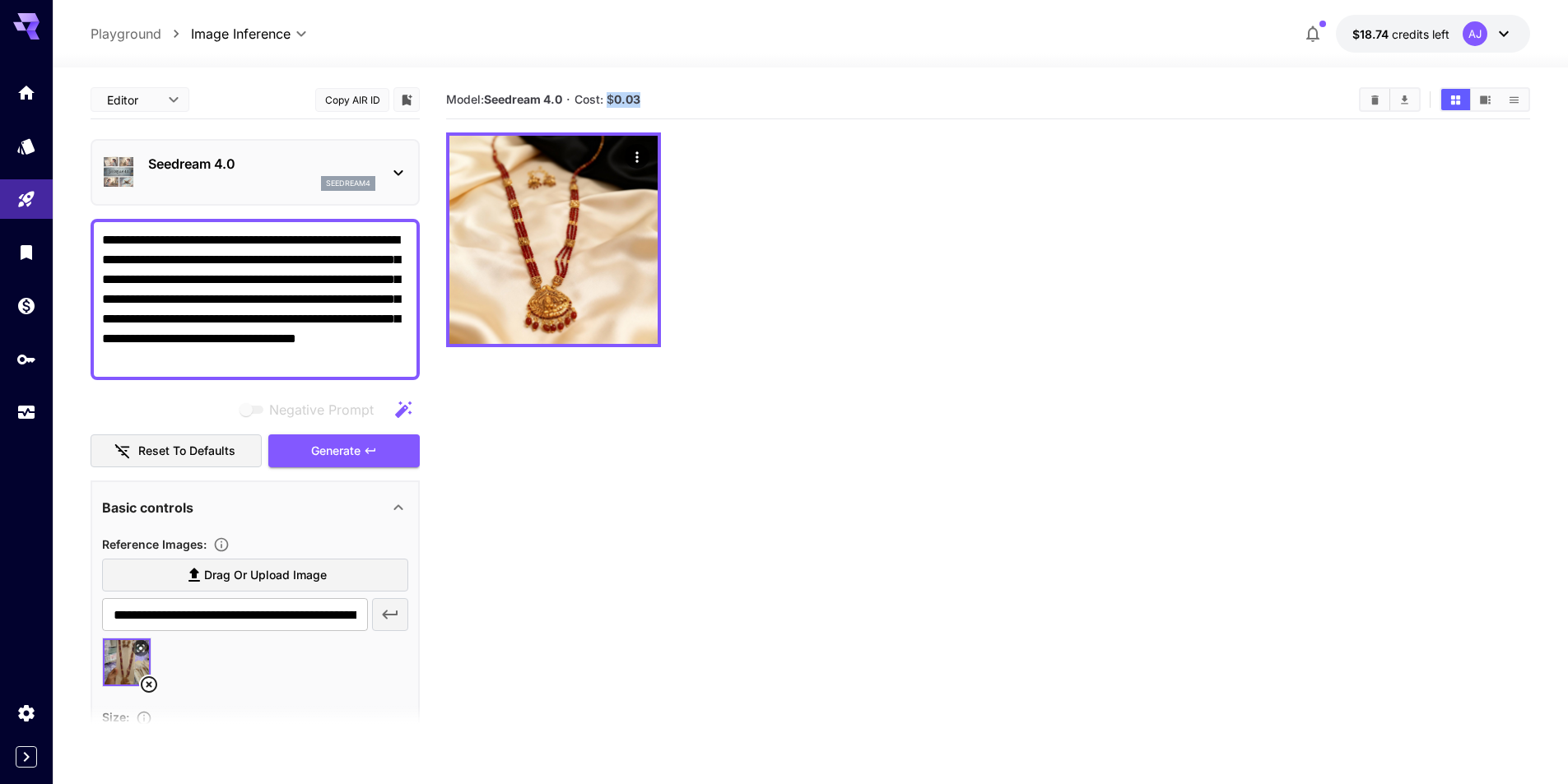
drag, startPoint x: 651, startPoint y: 100, endPoint x: 613, endPoint y: 103, distance: 38.1
click at [613, 103] on section "Model: Seedream 4.0 · Cost: $ 0.03" at bounding box center [896, 100] width 899 height 20
click at [373, 180] on div "seedream4" at bounding box center [348, 183] width 54 height 14
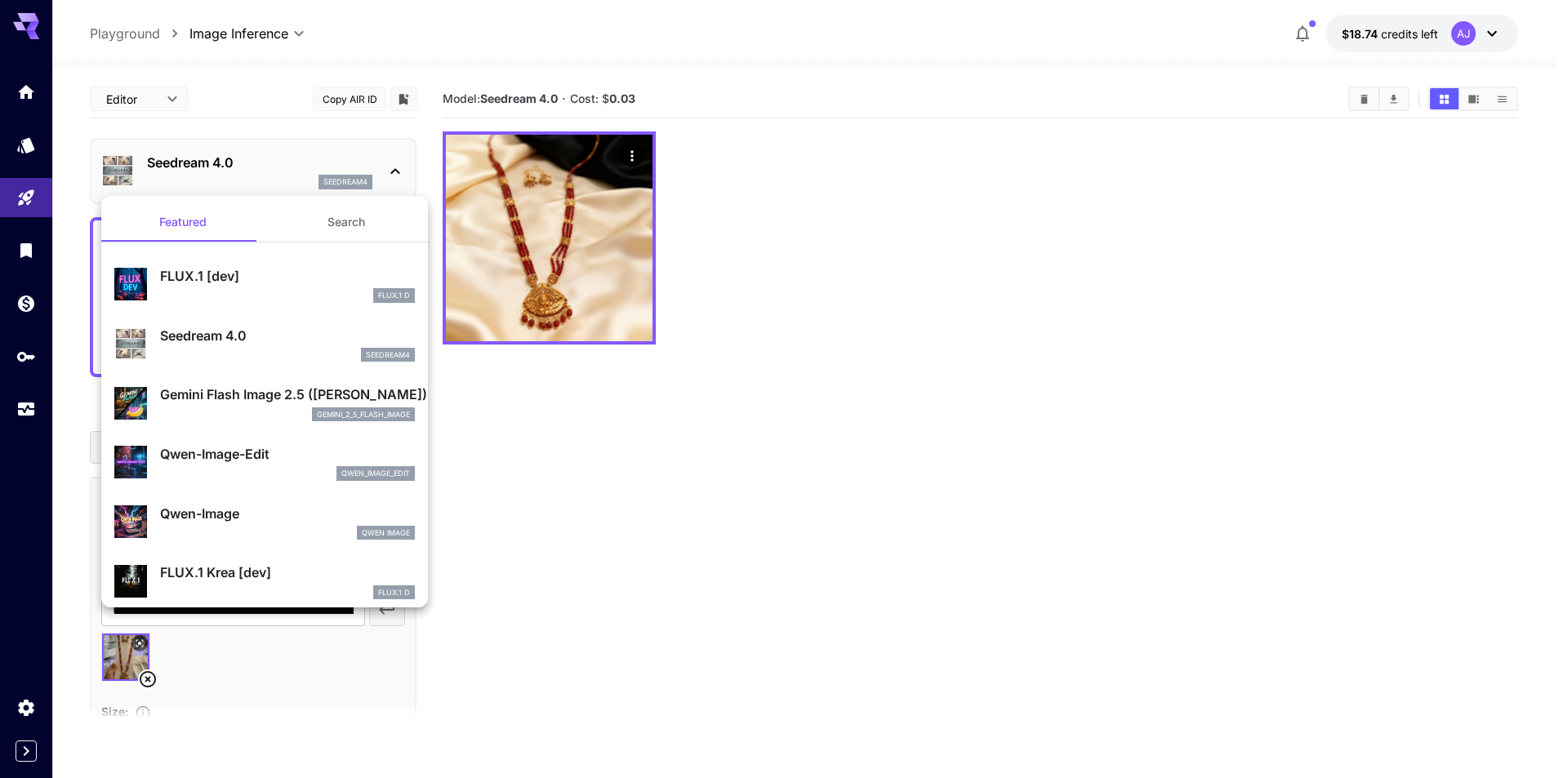
click at [252, 405] on div "Gemini Flash Image 2.5 (Nano Banana) gemini_2_5_flash_image" at bounding box center [288, 403] width 255 height 37
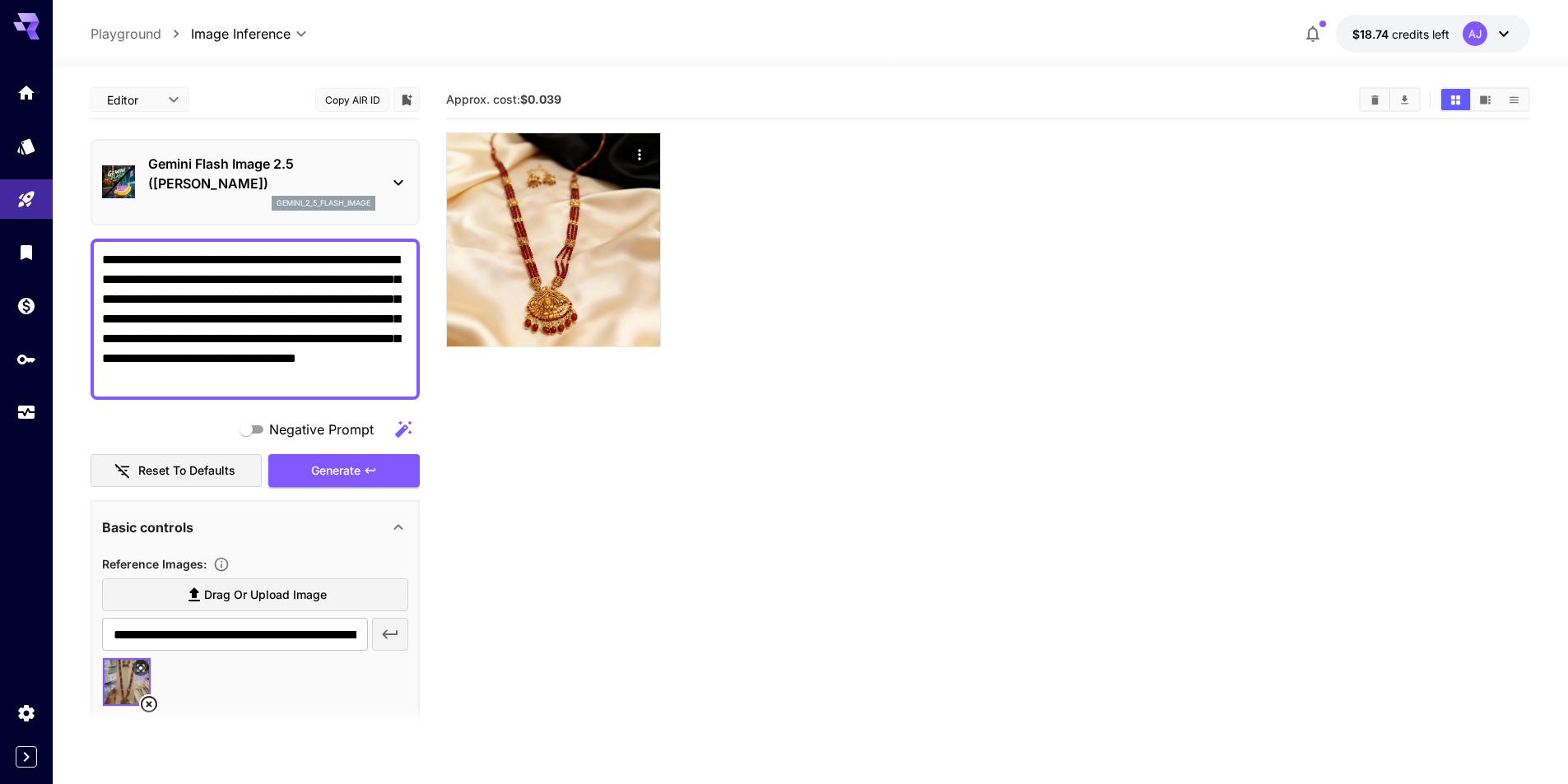
click at [321, 161] on p "Gemini Flash Image 2.5 (Nano Banana)" at bounding box center [261, 173] width 227 height 40
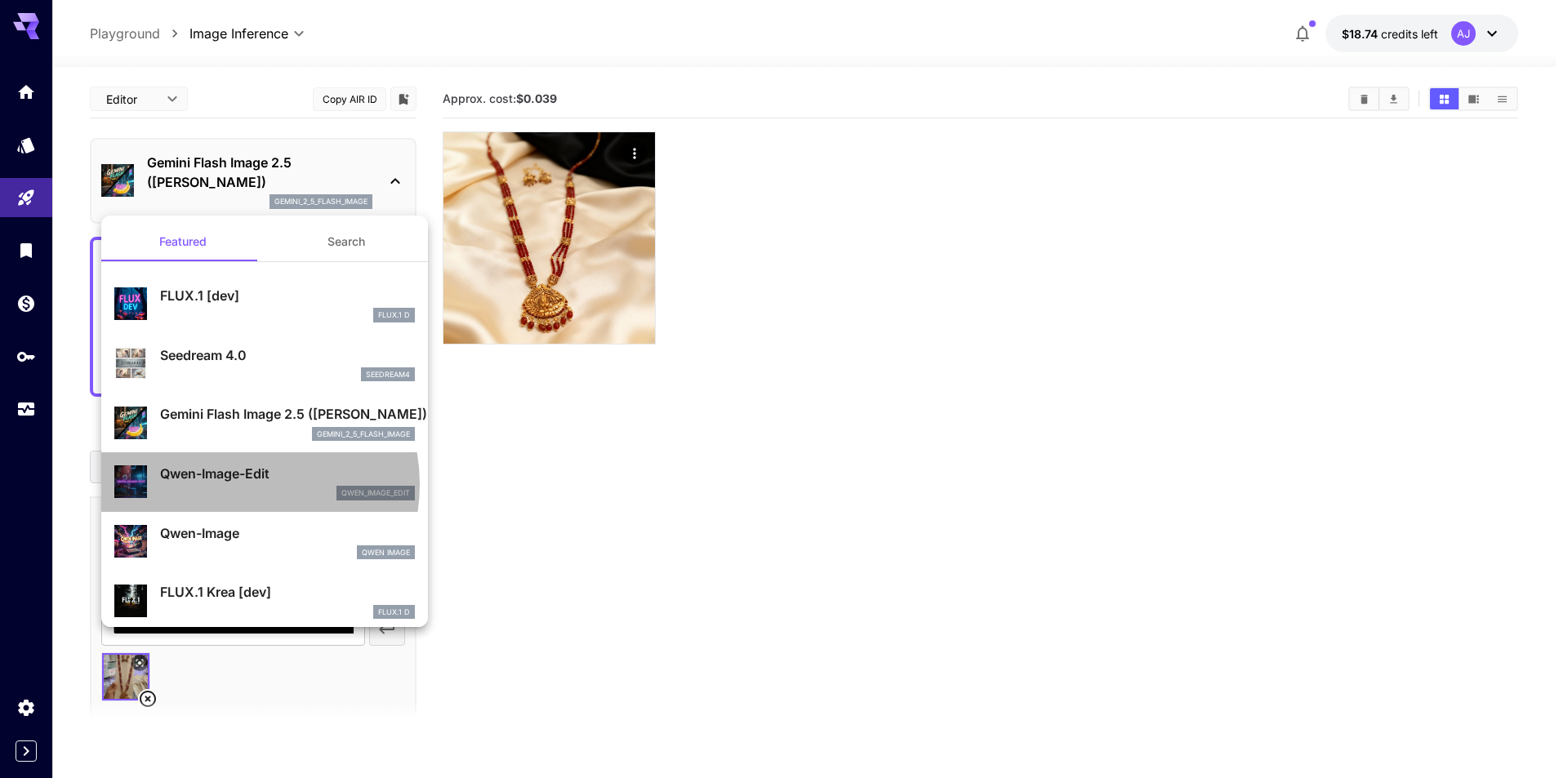
click at [237, 484] on div "Qwen-Image-Edit qwen_image_edit" at bounding box center [288, 481] width 255 height 37
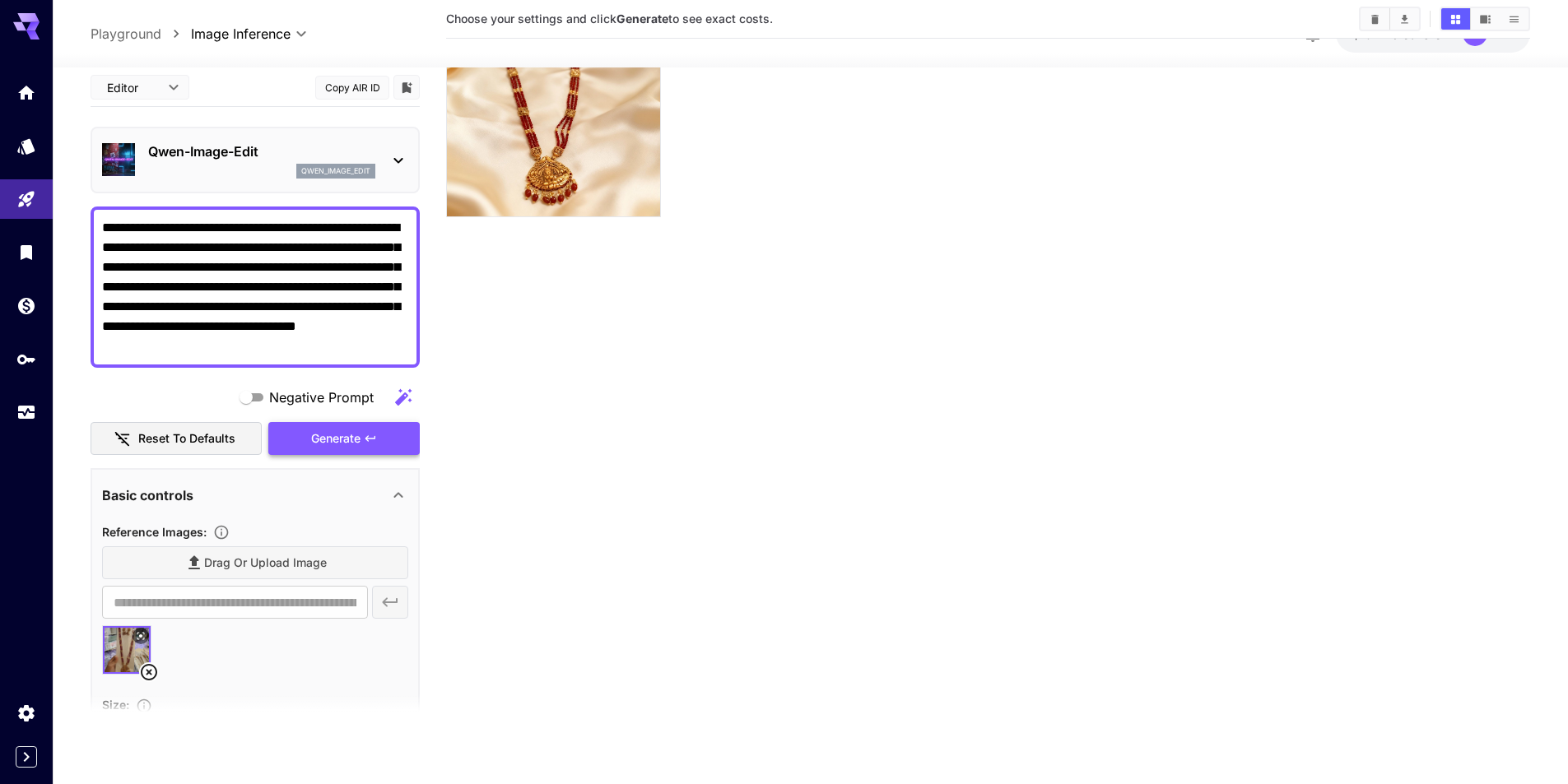
click at [330, 432] on span "Generate" at bounding box center [335, 438] width 49 height 21
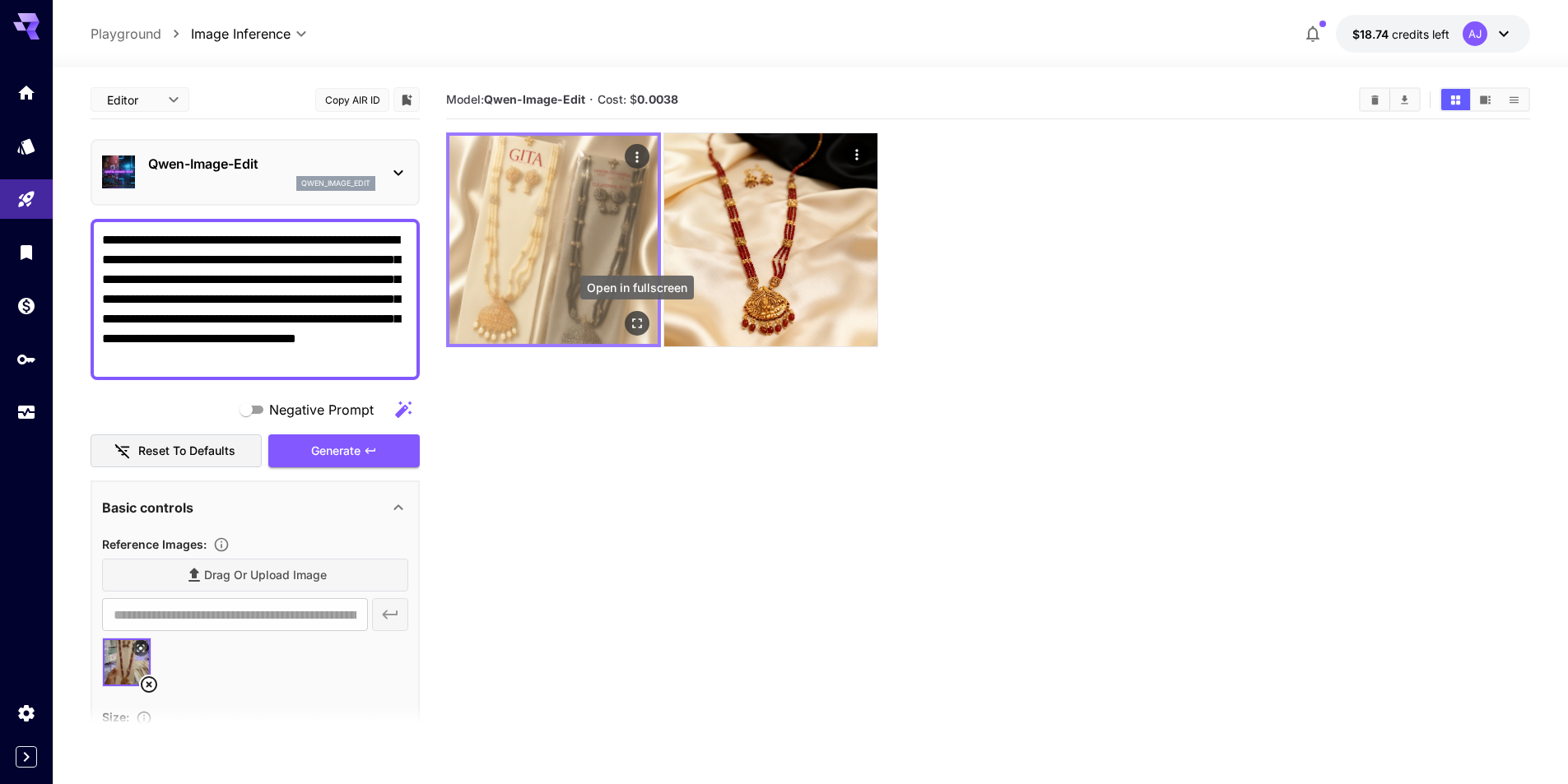
click at [639, 317] on icon "Open in fullscreen" at bounding box center [637, 323] width 16 height 16
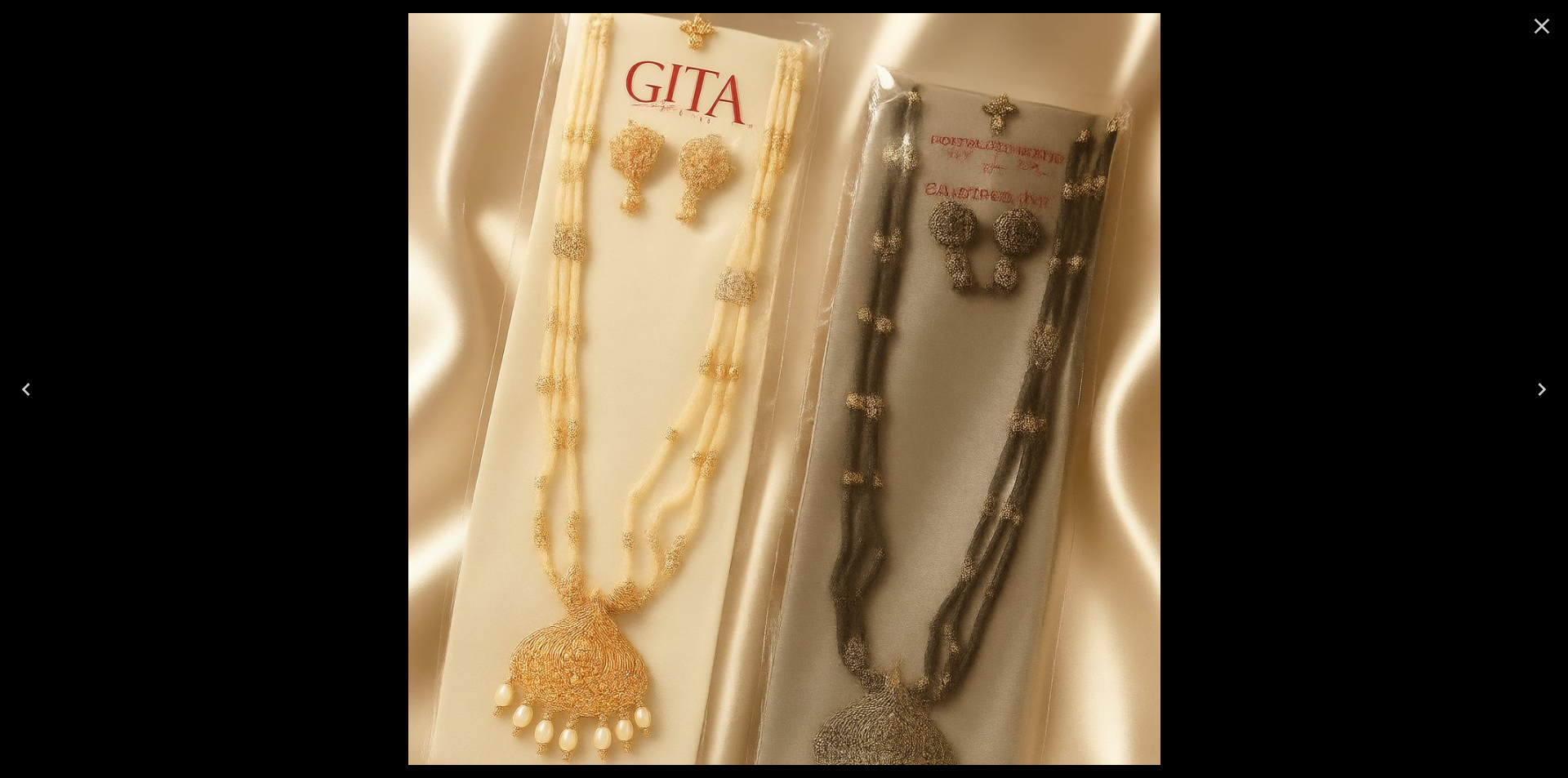
click at [1546, 20] on icon "Close" at bounding box center [1541, 26] width 26 height 26
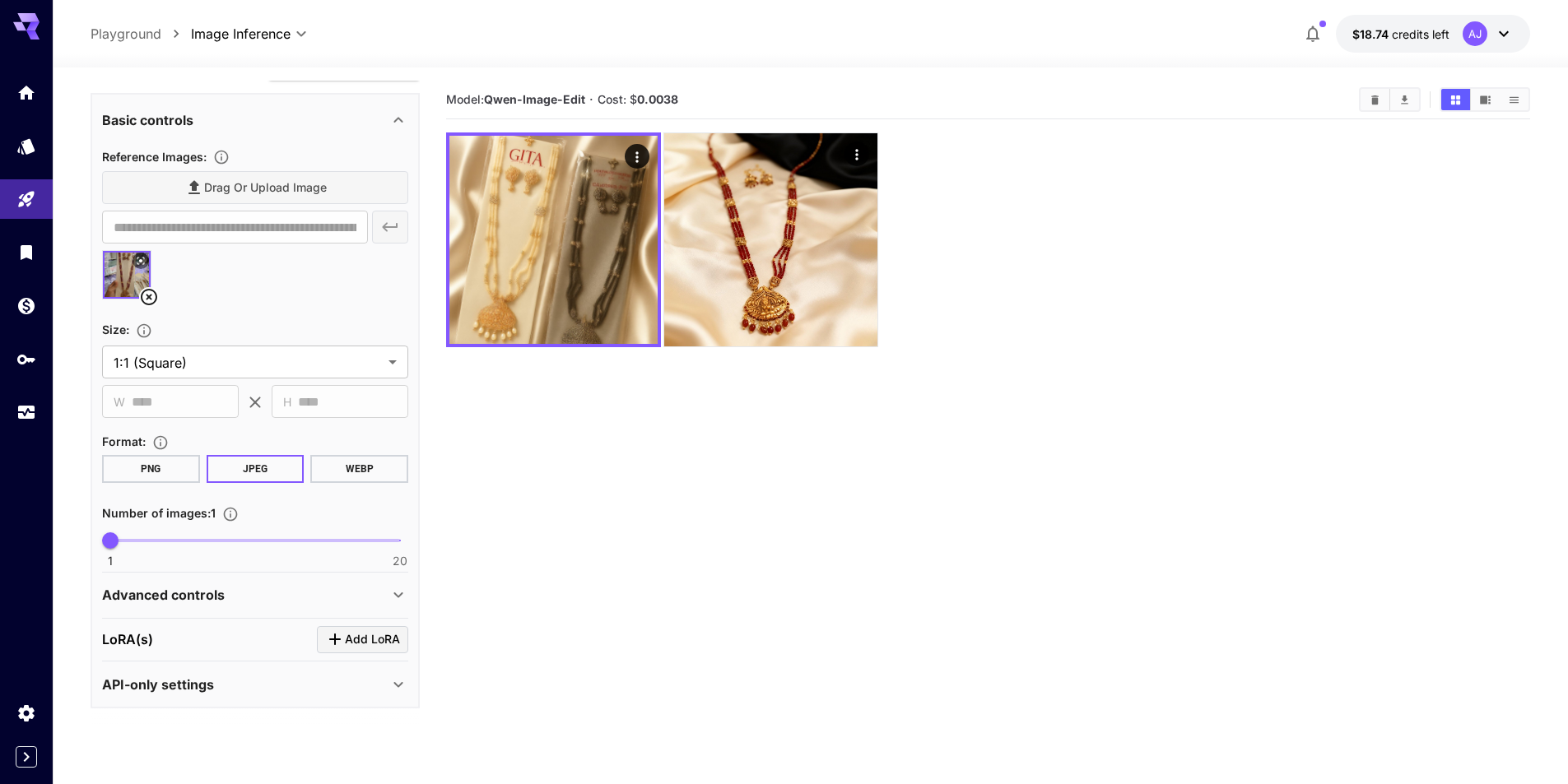
scroll to position [390, 0]
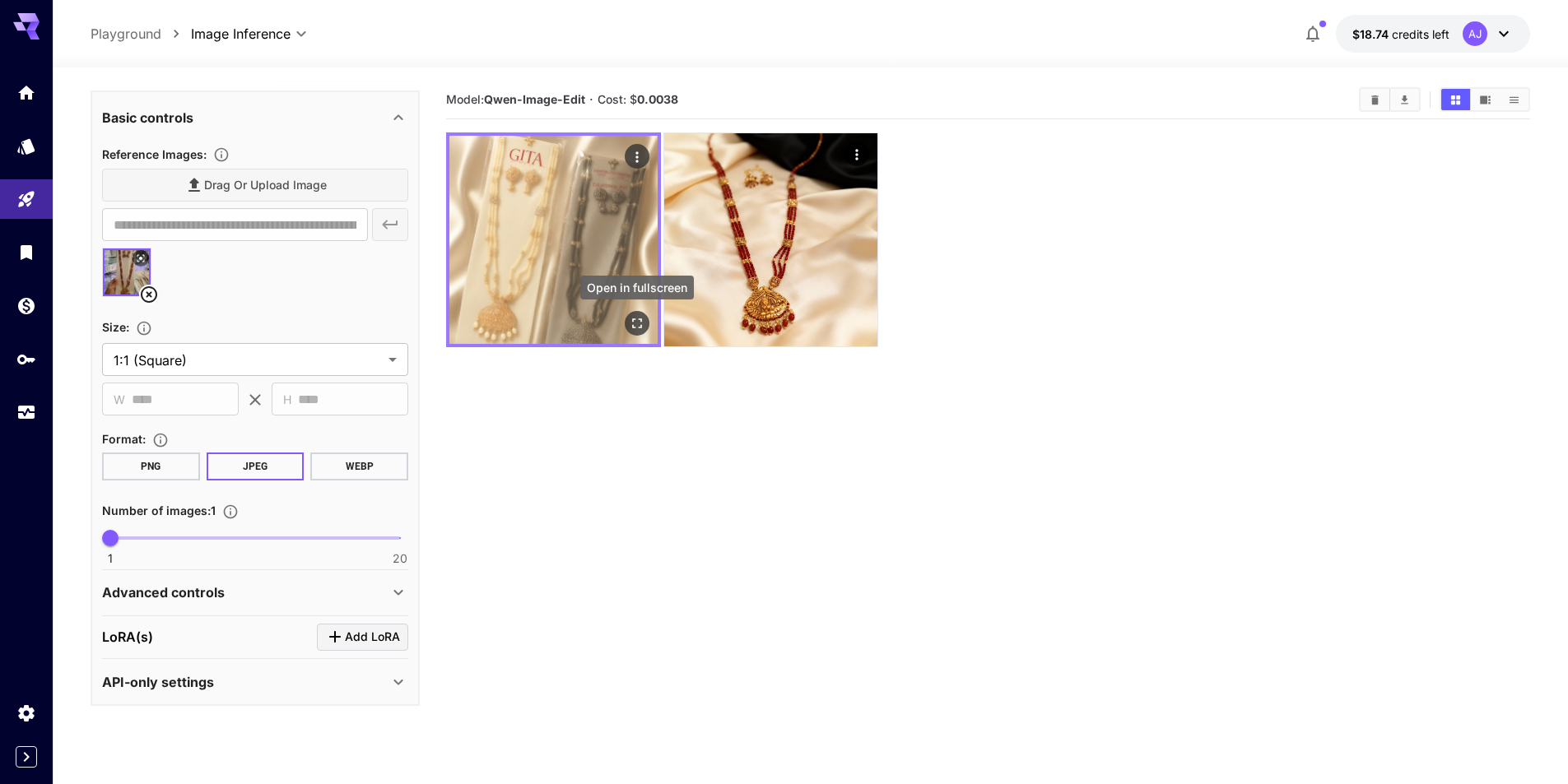
click at [636, 317] on icon "Open in fullscreen" at bounding box center [637, 323] width 16 height 16
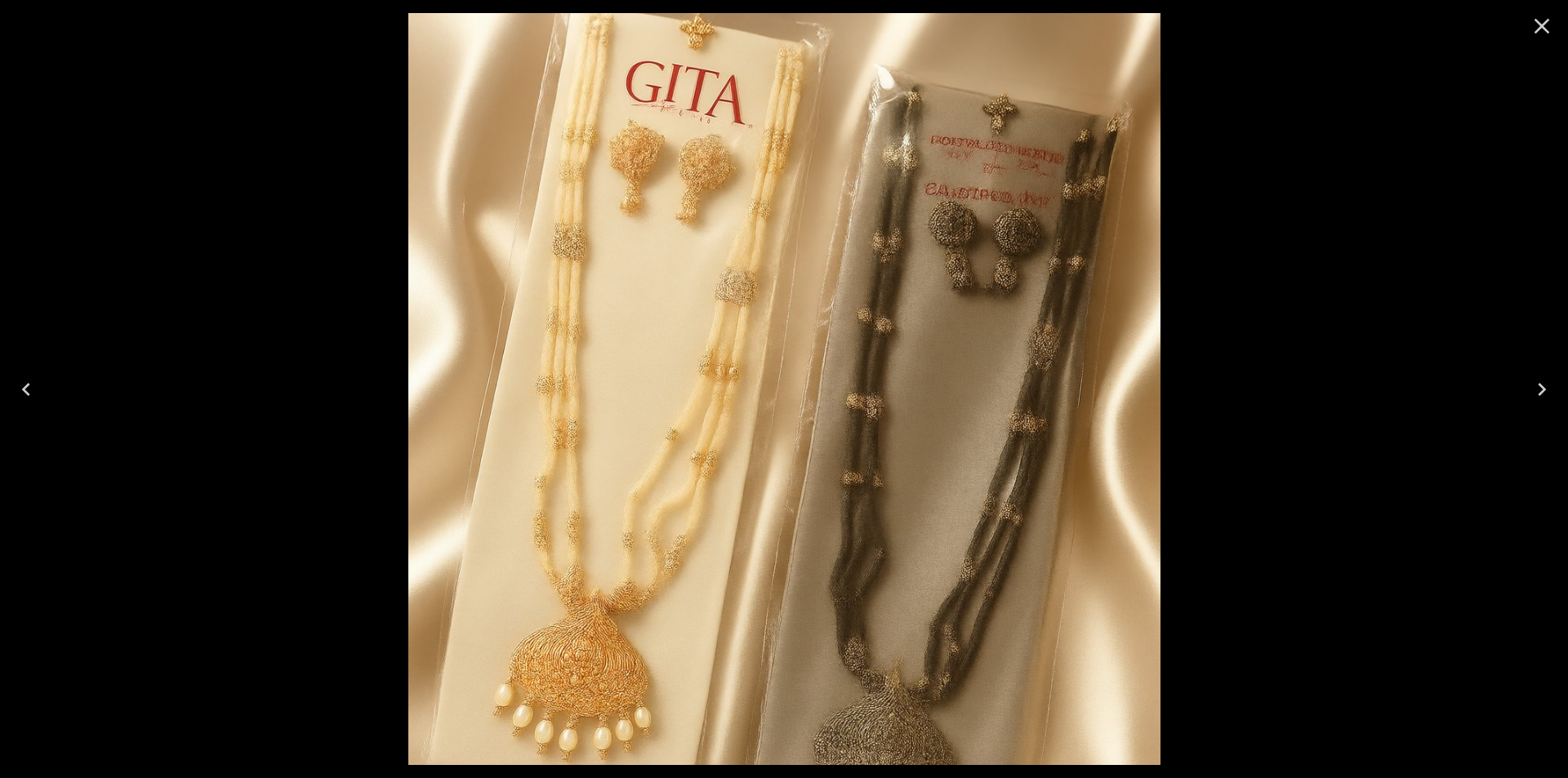
click at [1536, 28] on icon "Close" at bounding box center [1541, 26] width 26 height 26
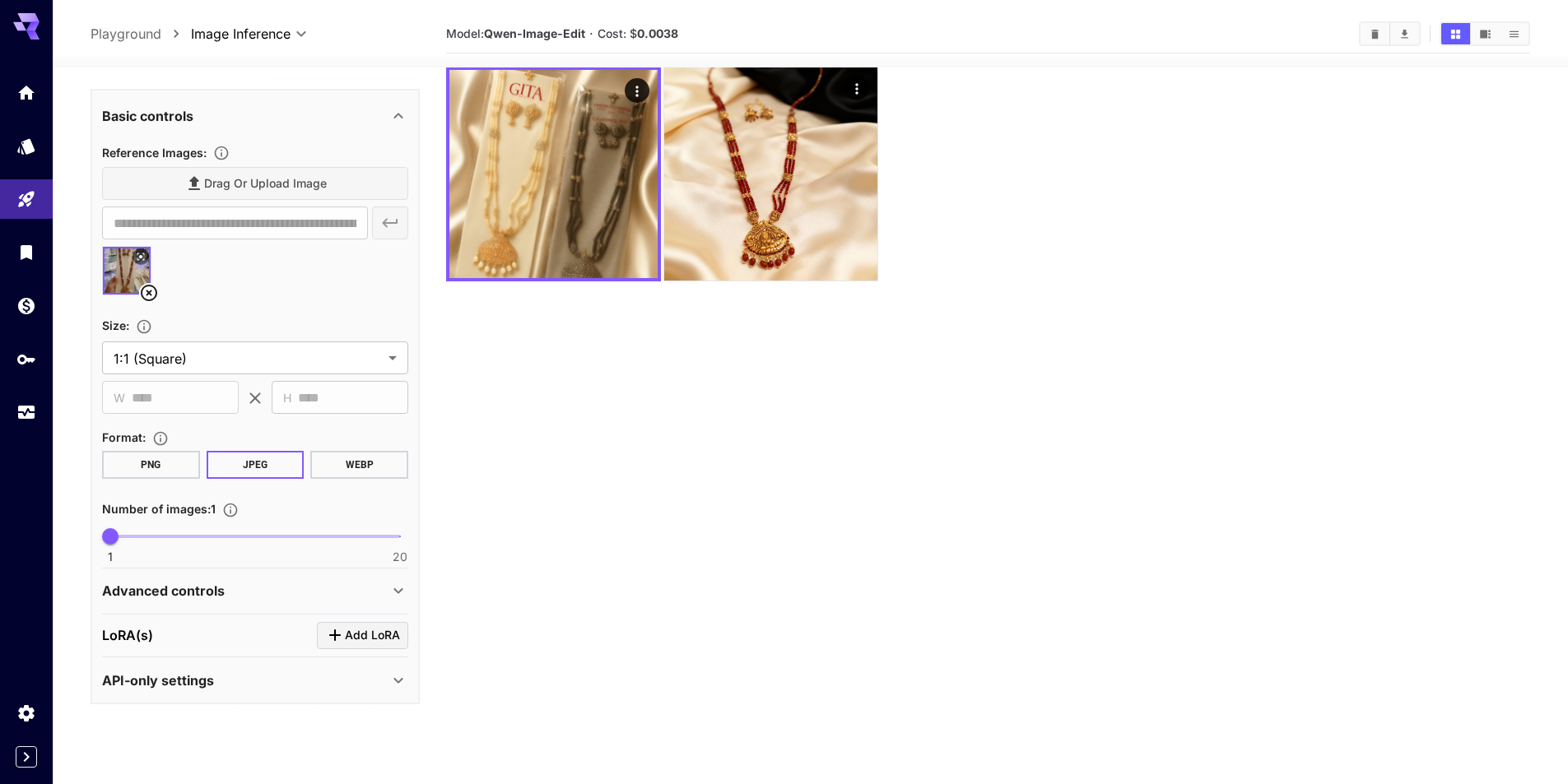
scroll to position [130, 0]
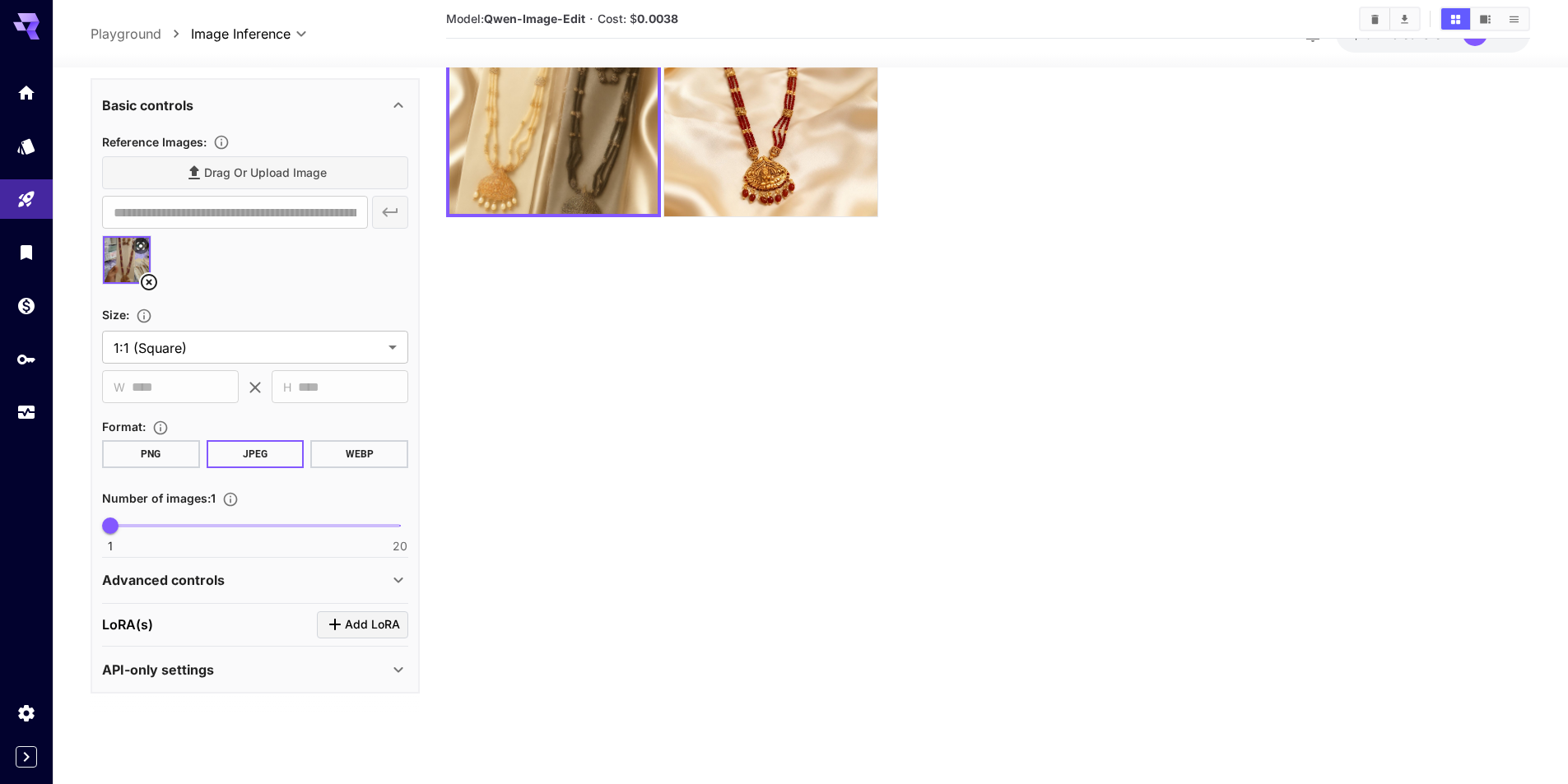
click at [226, 567] on div "Advanced controls" at bounding box center [255, 580] width 306 height 40
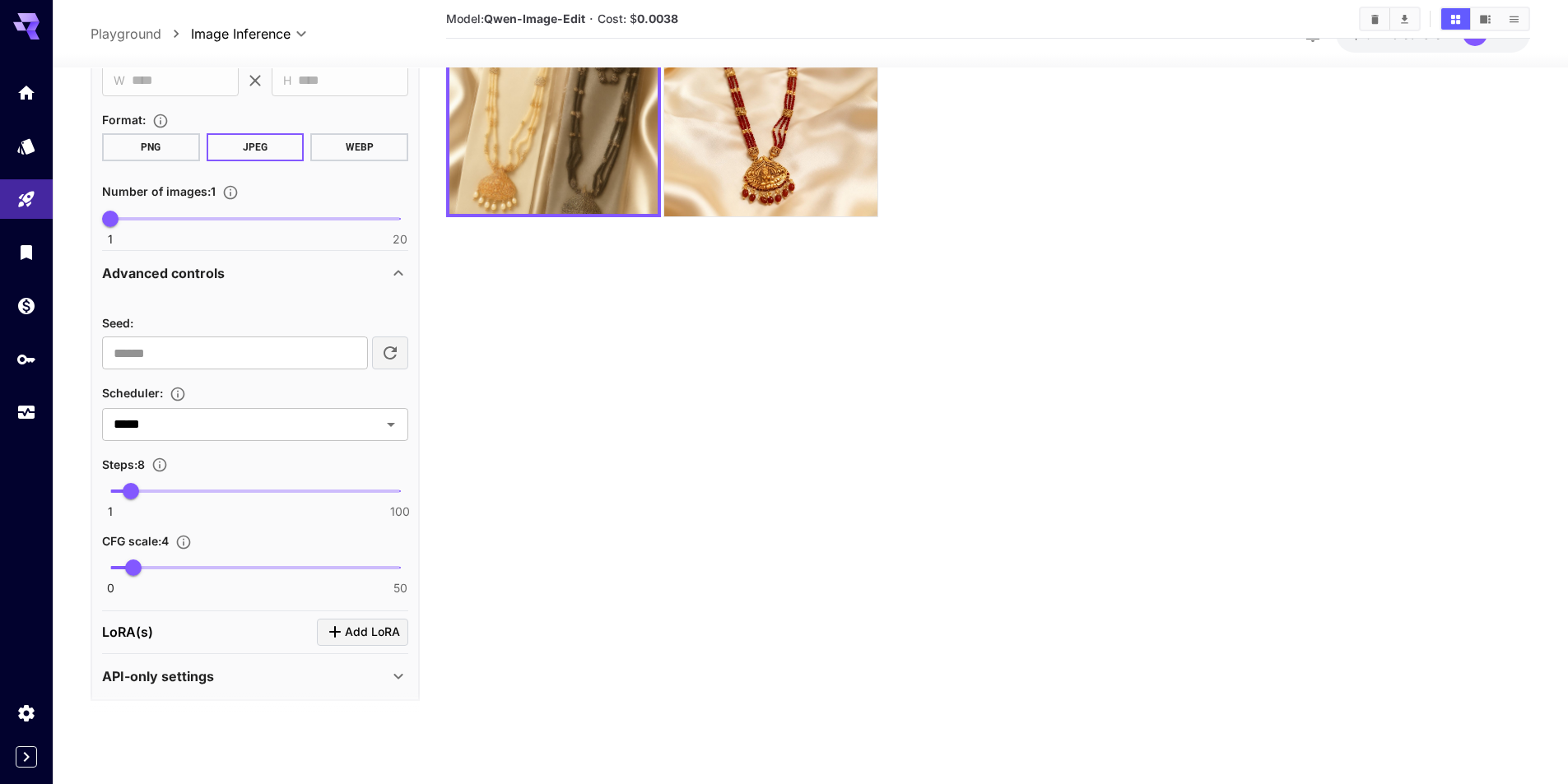
scroll to position [703, 0]
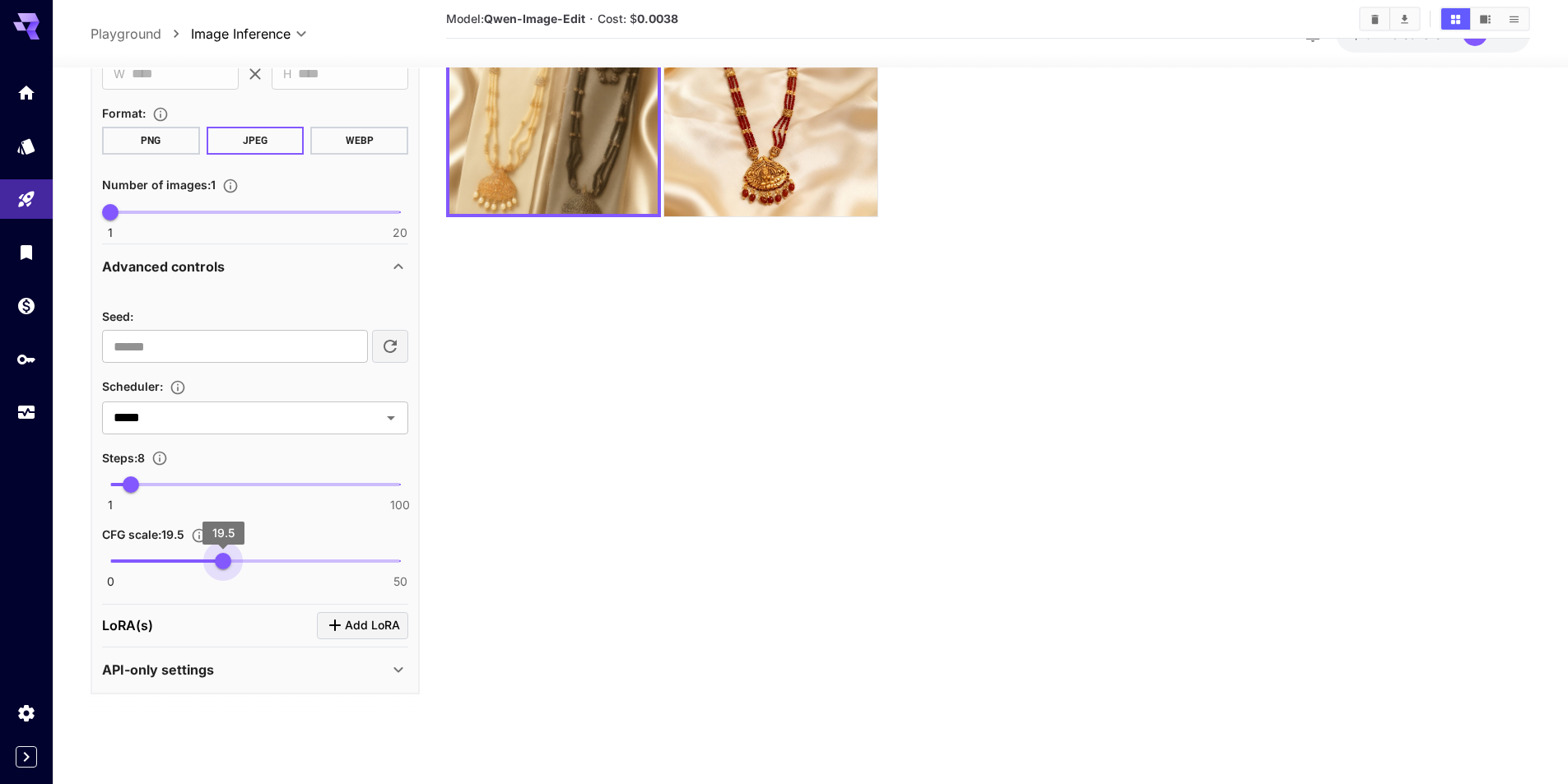
drag, startPoint x: 142, startPoint y: 562, endPoint x: 223, endPoint y: 564, distance: 81.0
click at [223, 564] on span "19.5" at bounding box center [223, 561] width 16 height 16
drag, startPoint x: 223, startPoint y: 564, endPoint x: 149, endPoint y: 539, distance: 78.1
click at [151, 564] on span "6.8" at bounding box center [150, 561] width 16 height 16
type input "*"
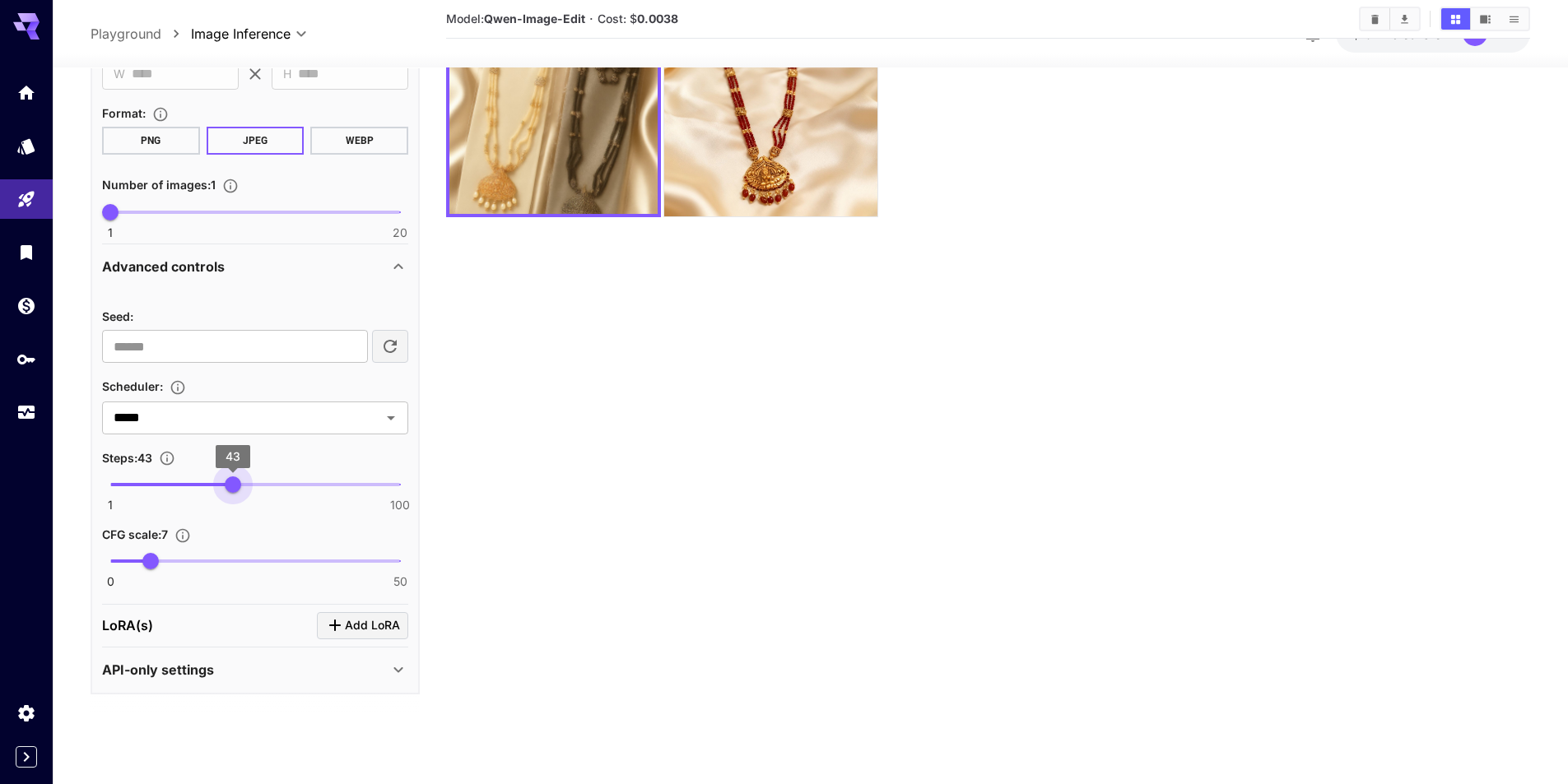
type input "**"
drag, startPoint x: 133, startPoint y: 489, endPoint x: 230, endPoint y: 493, distance: 97.1
click at [230, 493] on span "42" at bounding box center [230, 484] width 16 height 16
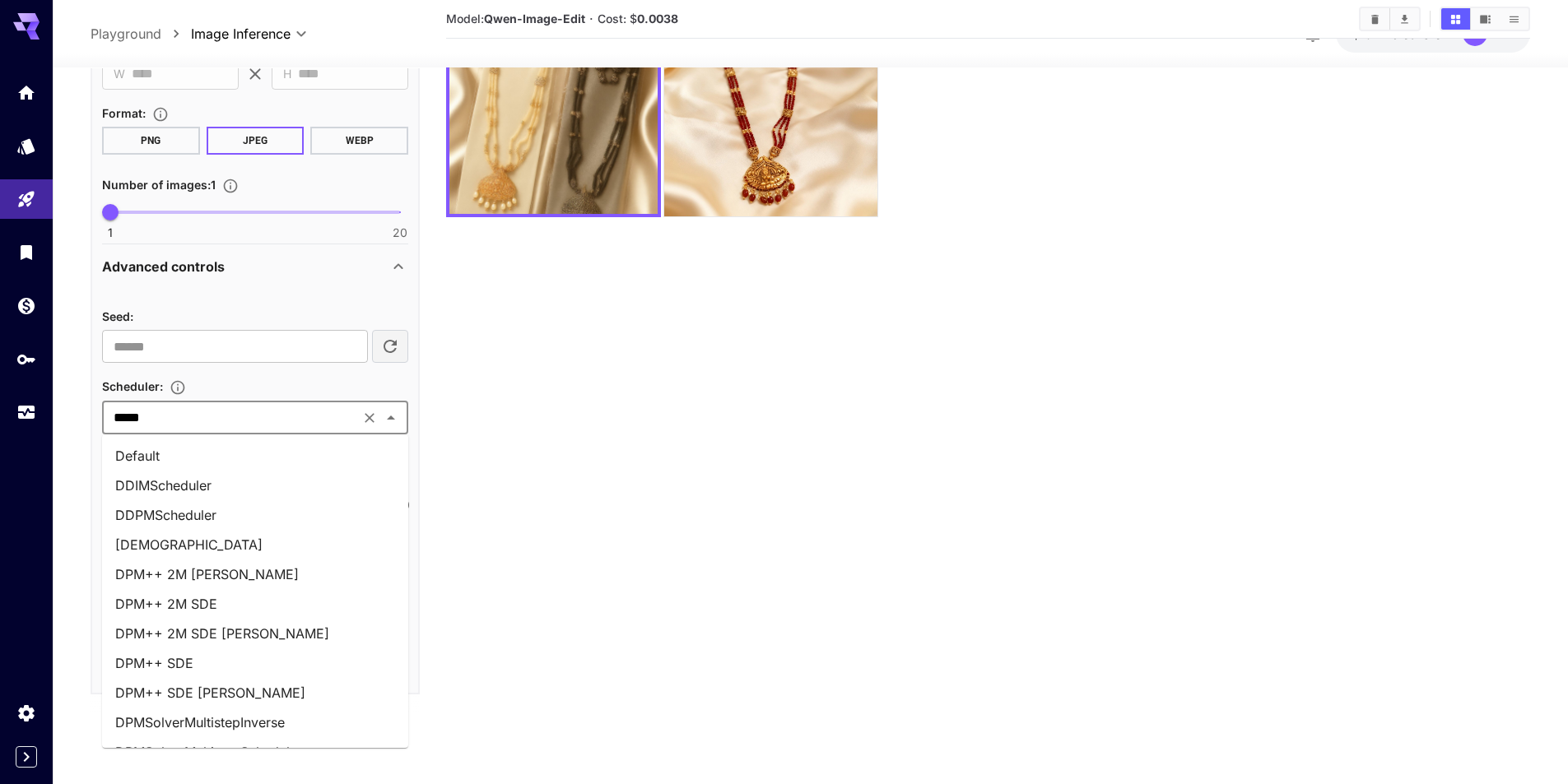
click at [181, 407] on input "*****" at bounding box center [231, 418] width 248 height 23
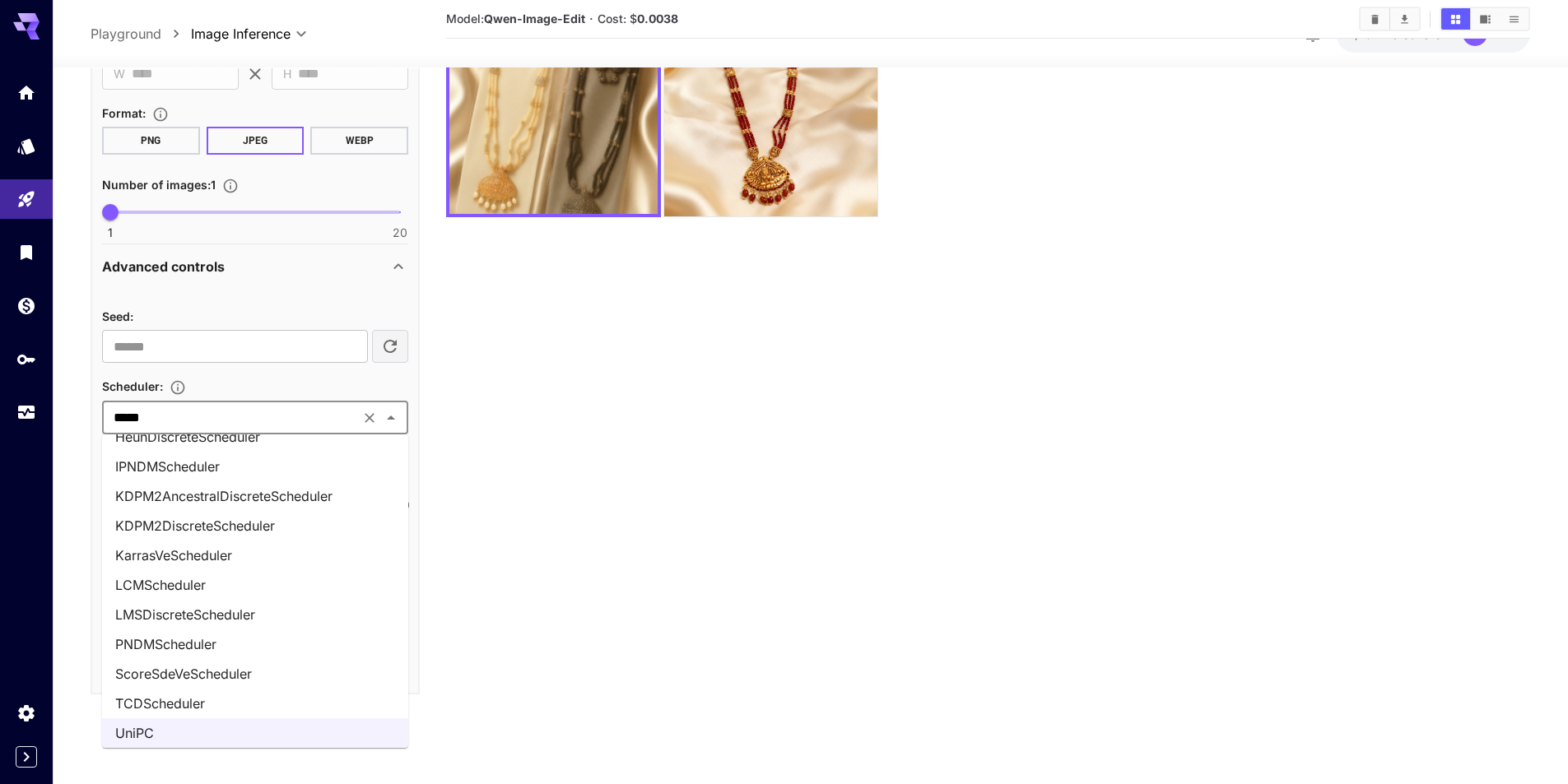
click at [178, 322] on div "Seed :" at bounding box center [255, 316] width 306 height 20
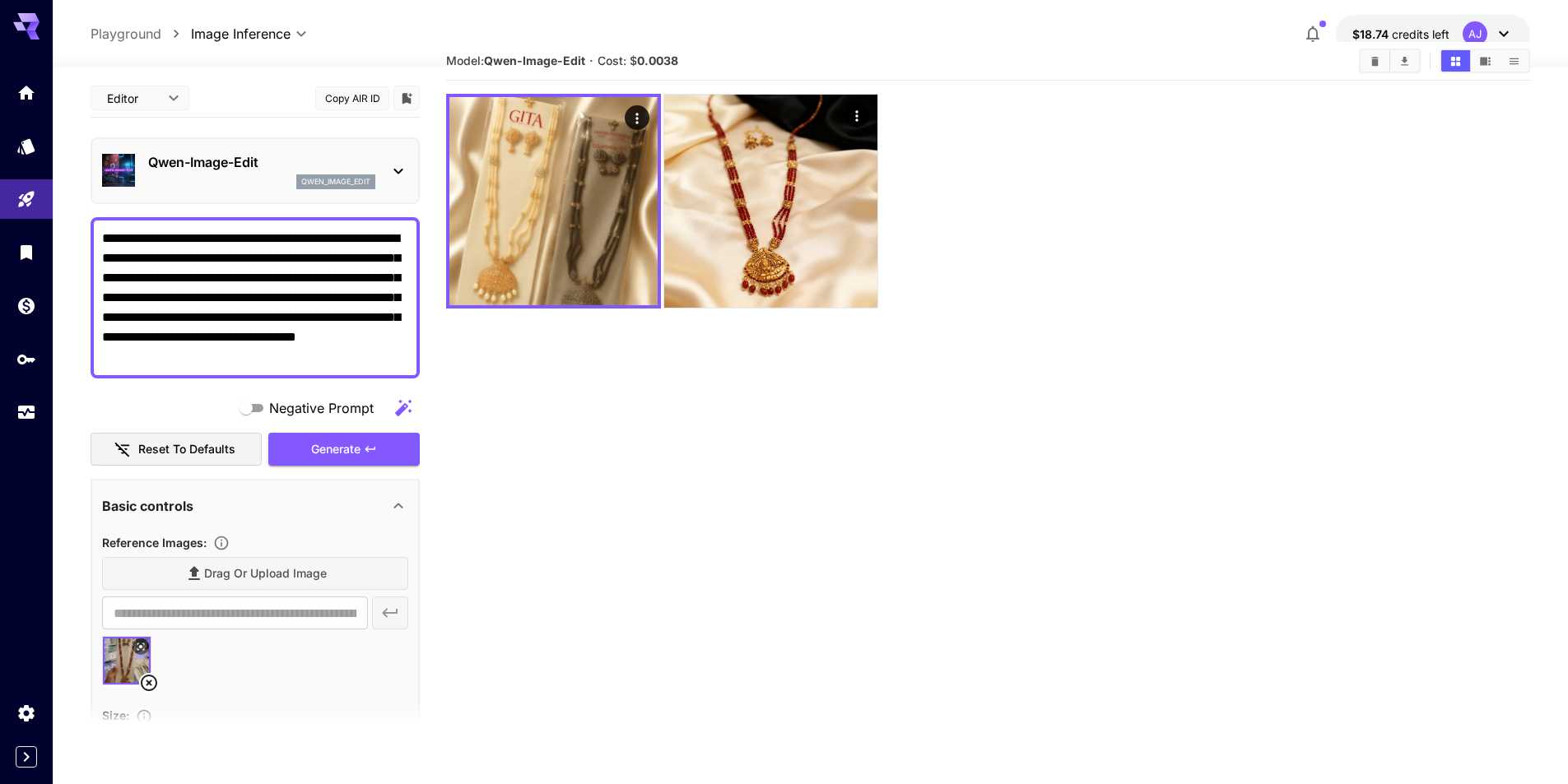
scroll to position [0, 0]
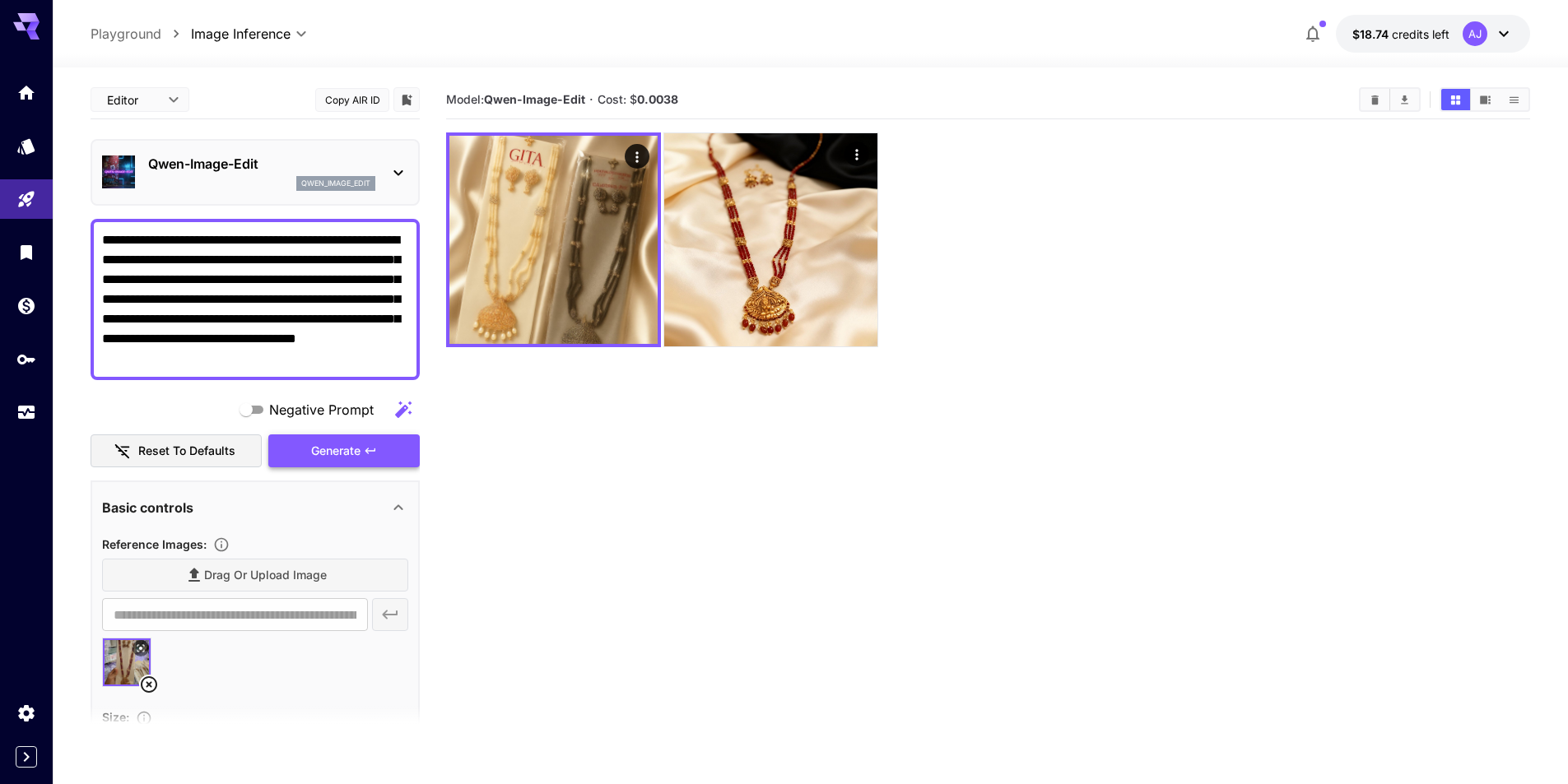
click at [349, 446] on span "Generate" at bounding box center [335, 451] width 49 height 21
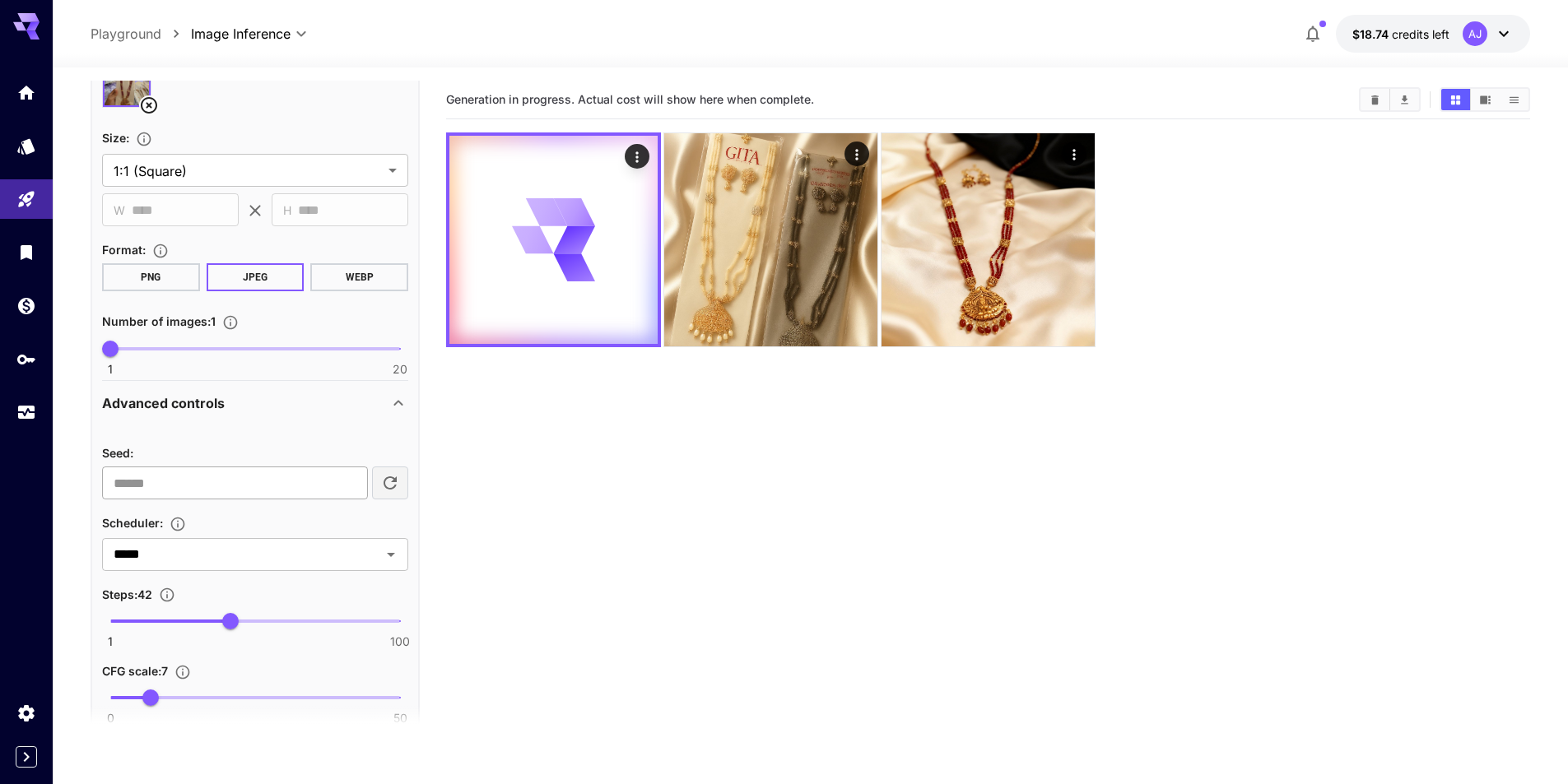
scroll to position [704, 0]
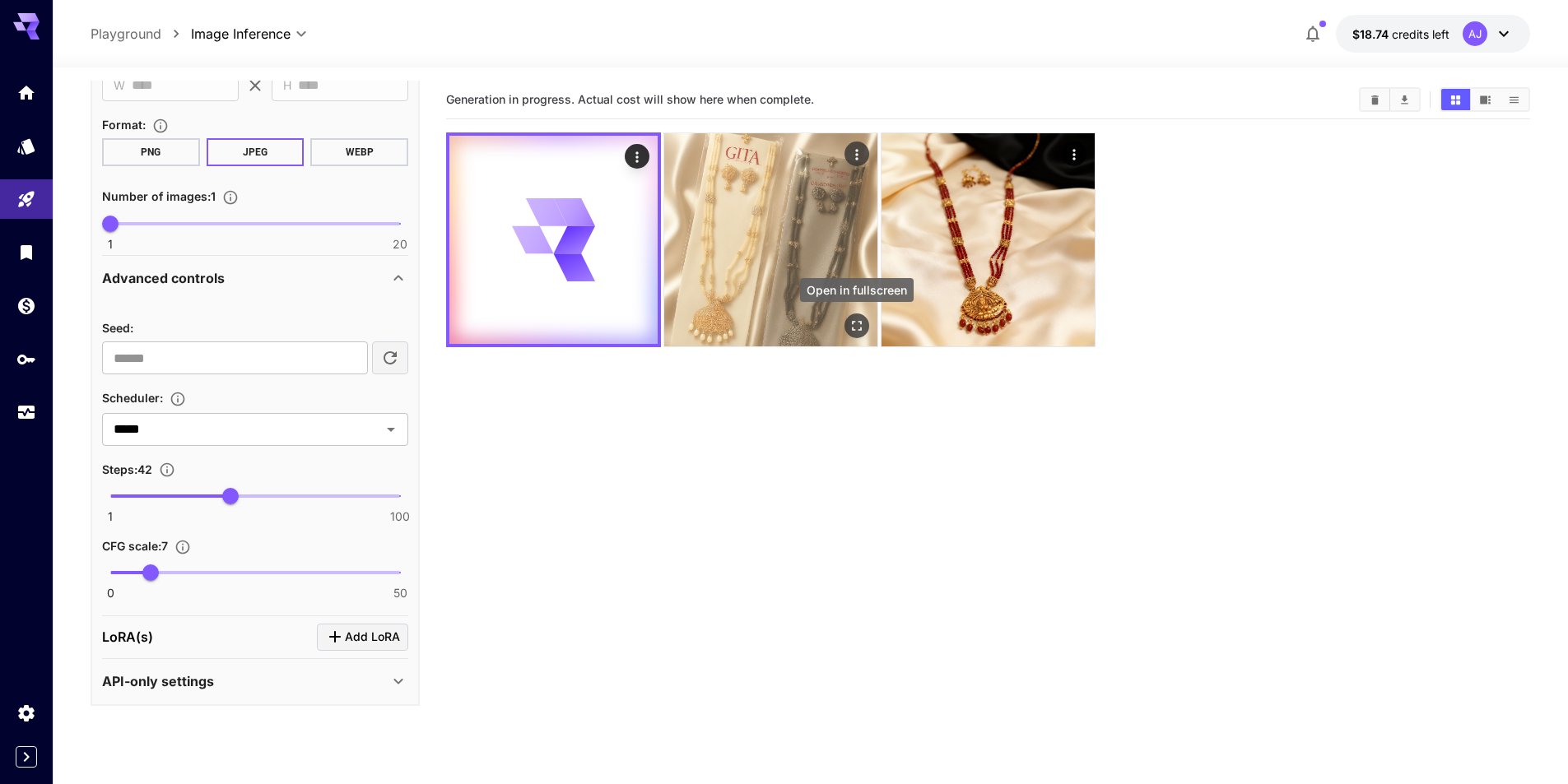
click at [853, 329] on icon "Open in fullscreen" at bounding box center [856, 325] width 10 height 10
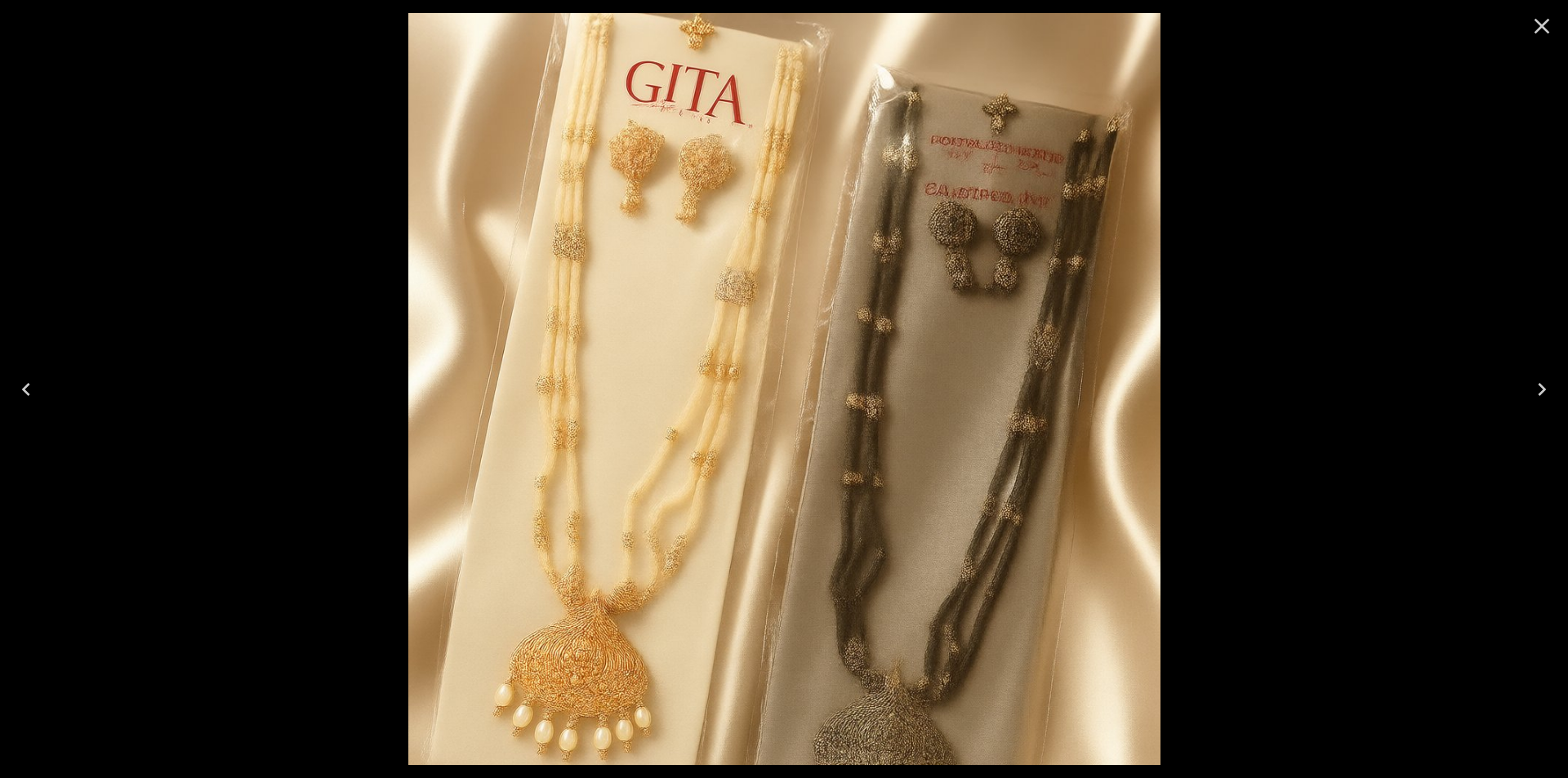
click at [1545, 30] on icon "Close" at bounding box center [1542, 26] width 15 height 15
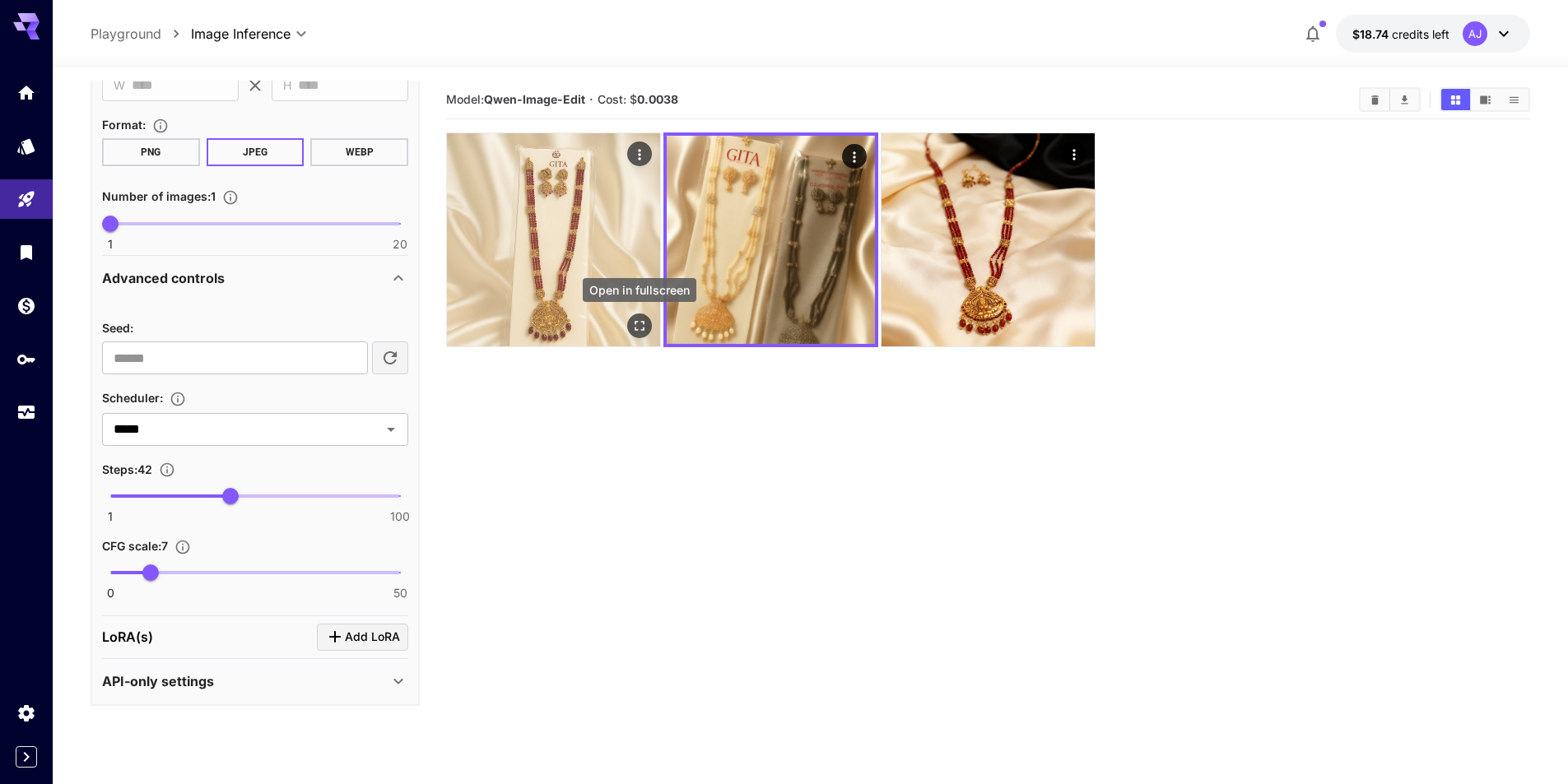
click at [641, 325] on icon "Open in fullscreen" at bounding box center [640, 326] width 16 height 16
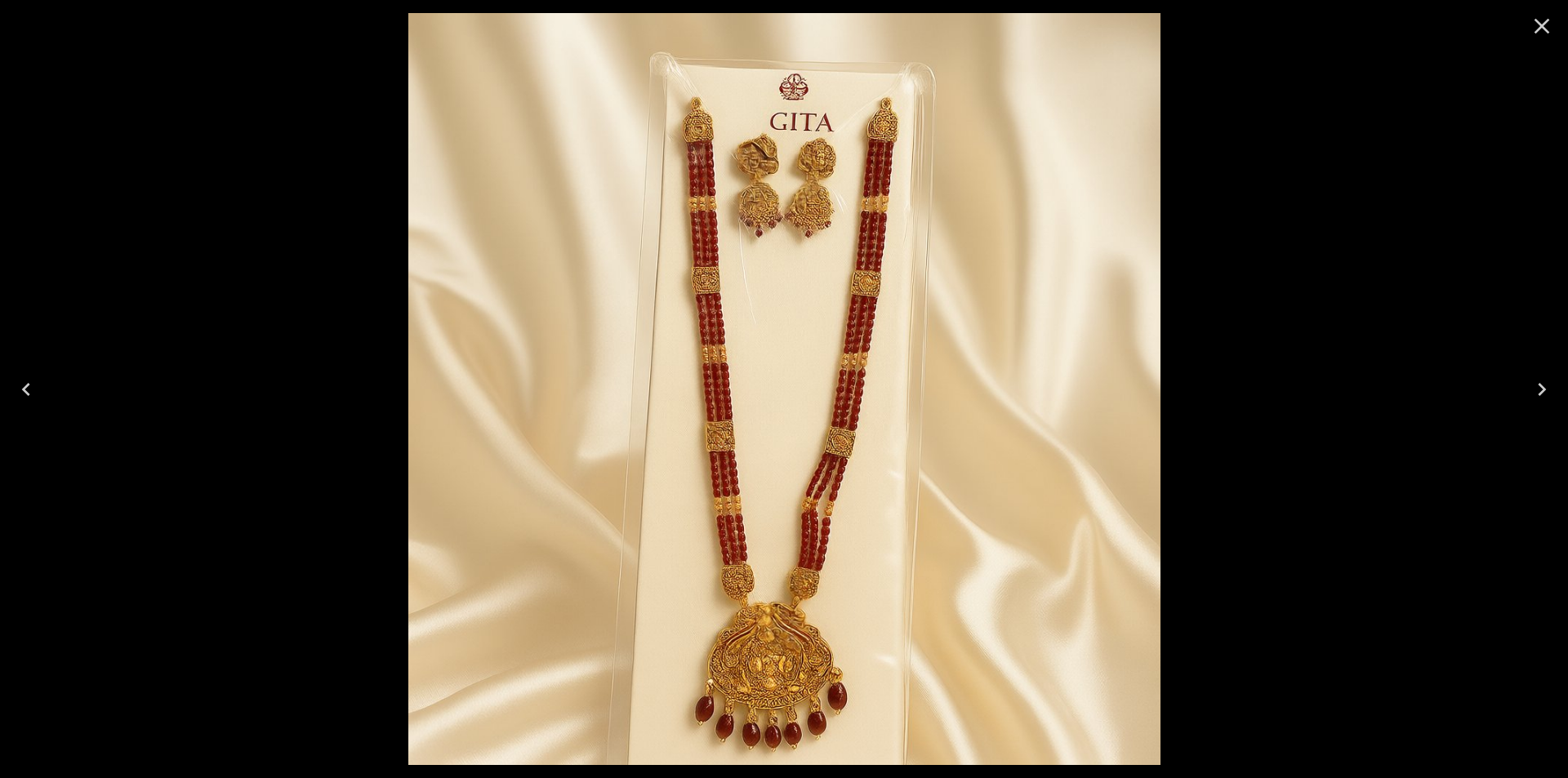
click at [1539, 29] on icon "Close" at bounding box center [1542, 26] width 15 height 15
